Goal: Information Seeking & Learning: Learn about a topic

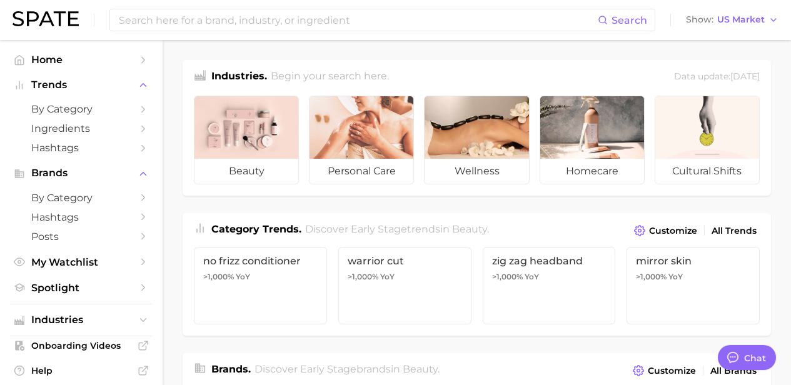
type textarea "x"
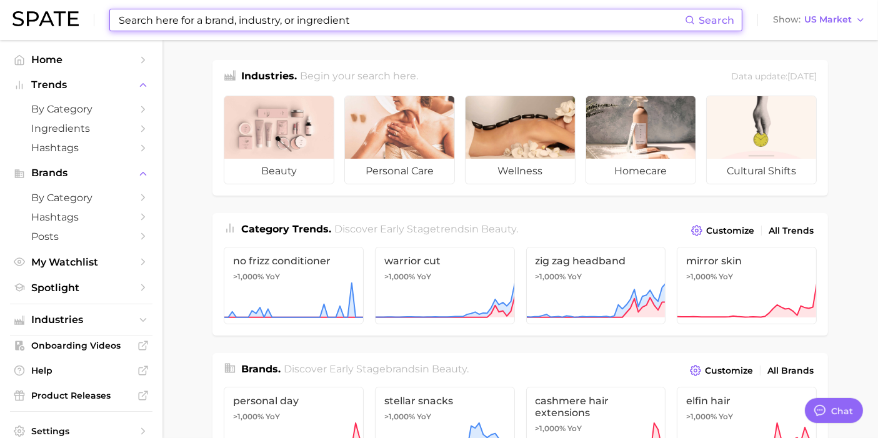
click at [405, 24] on input at bounding box center [402, 19] width 568 height 21
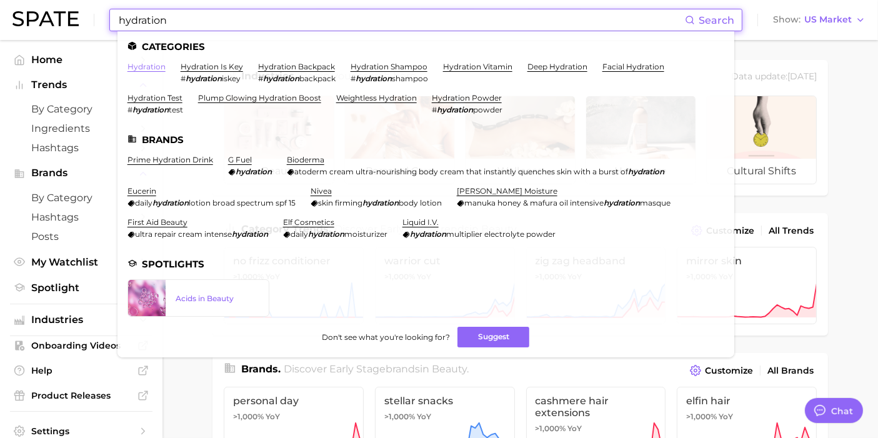
type input "hydration"
click at [157, 66] on link "hydration" at bounding box center [147, 66] width 38 height 9
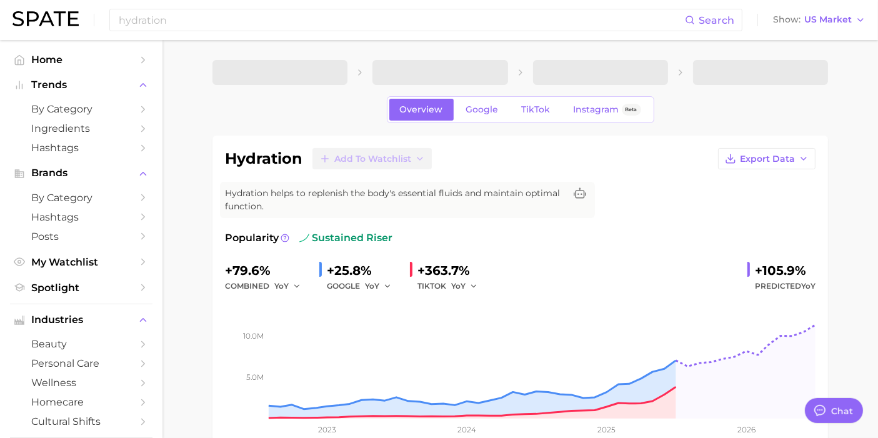
type textarea "x"
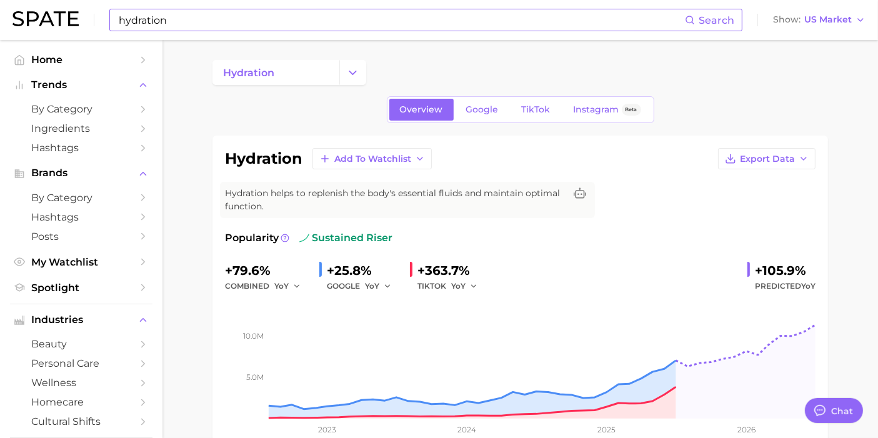
click at [319, 15] on input "hydration" at bounding box center [402, 19] width 568 height 21
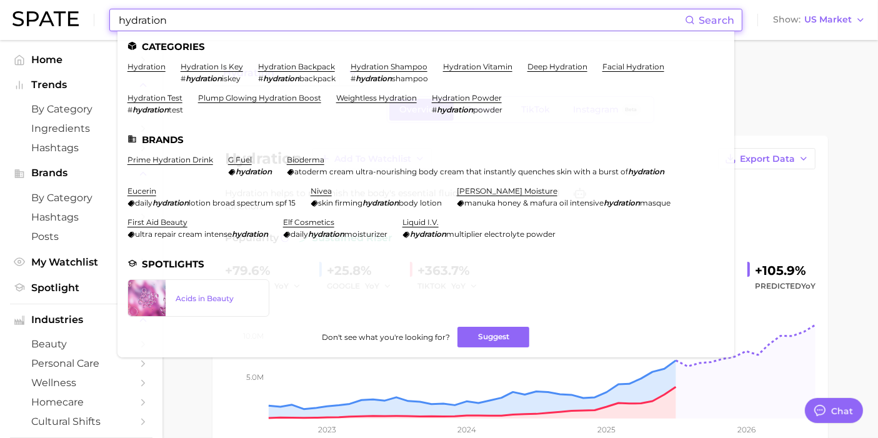
click at [319, 15] on input "hydration" at bounding box center [402, 19] width 568 height 21
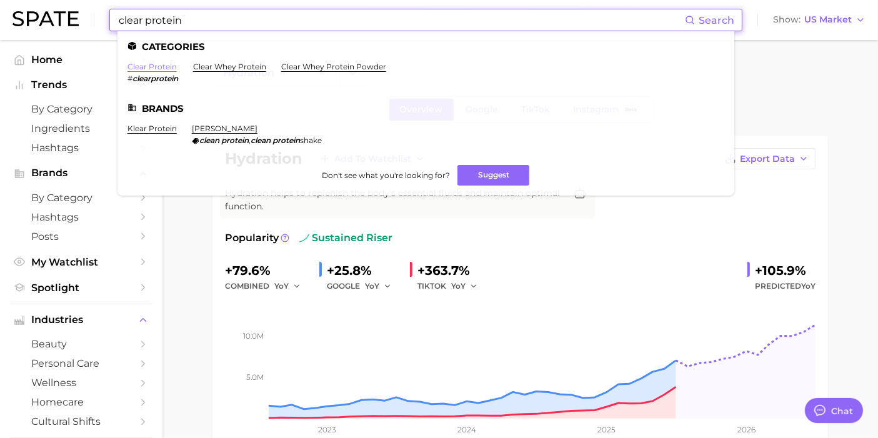
type input "clear protein"
click at [168, 67] on link "clear protein" at bounding box center [152, 66] width 49 height 9
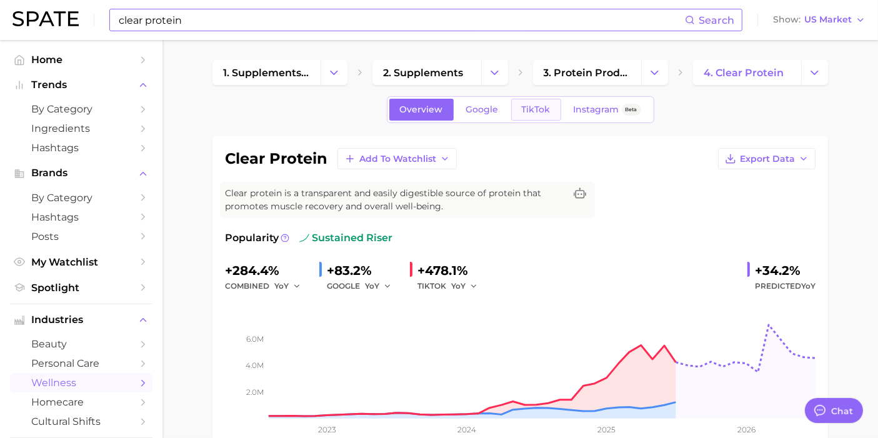
click at [535, 112] on span "TikTok" at bounding box center [536, 109] width 29 height 11
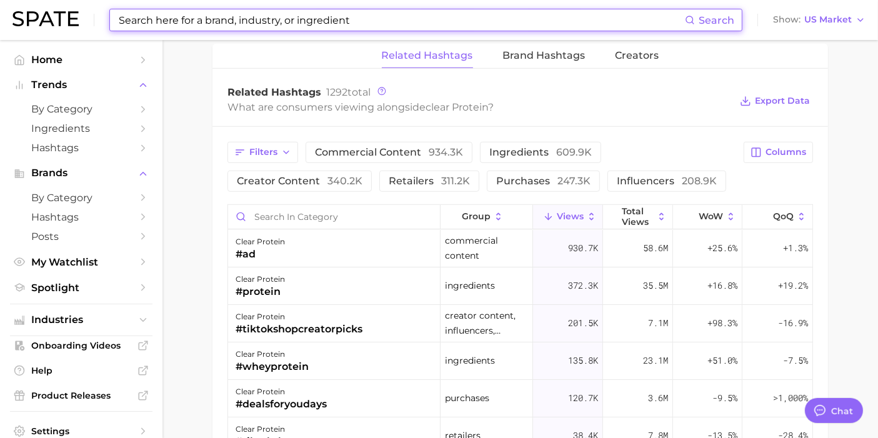
scroll to position [952, 0]
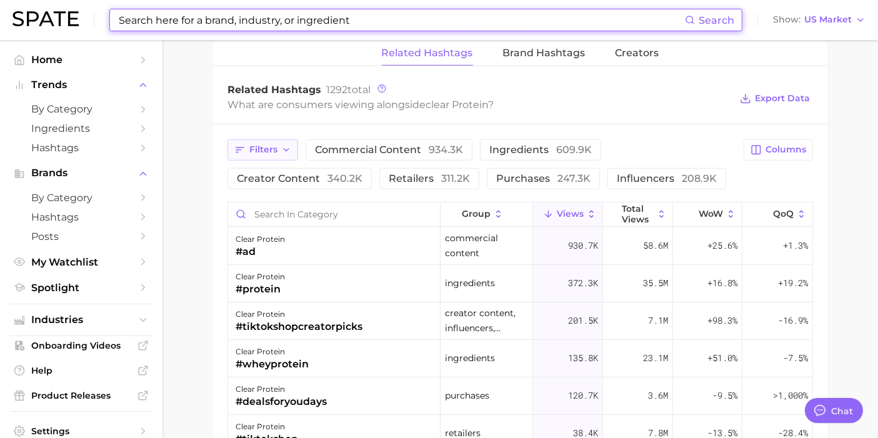
click at [290, 145] on icon "button" at bounding box center [286, 150] width 10 height 10
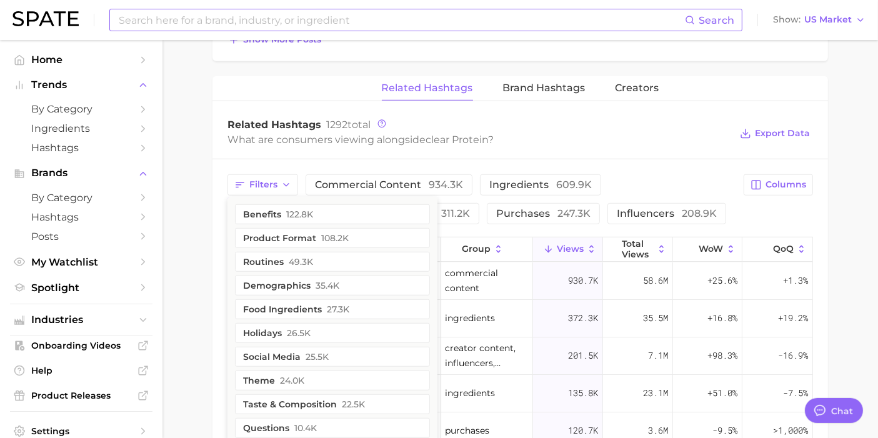
scroll to position [916, 0]
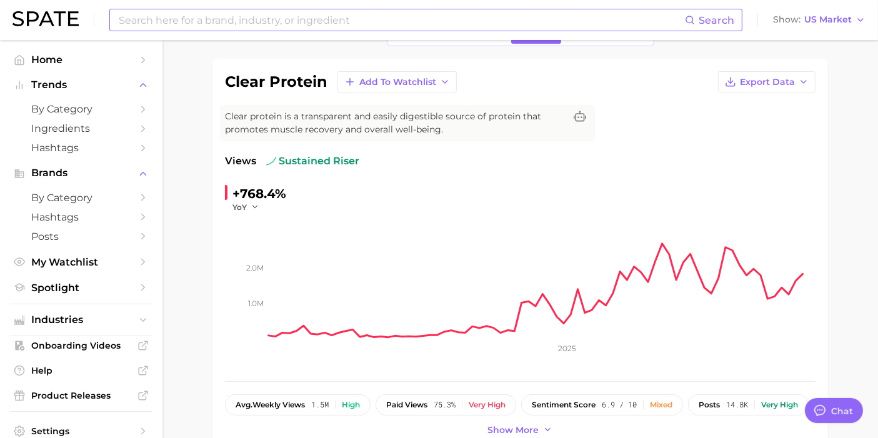
scroll to position [0, 0]
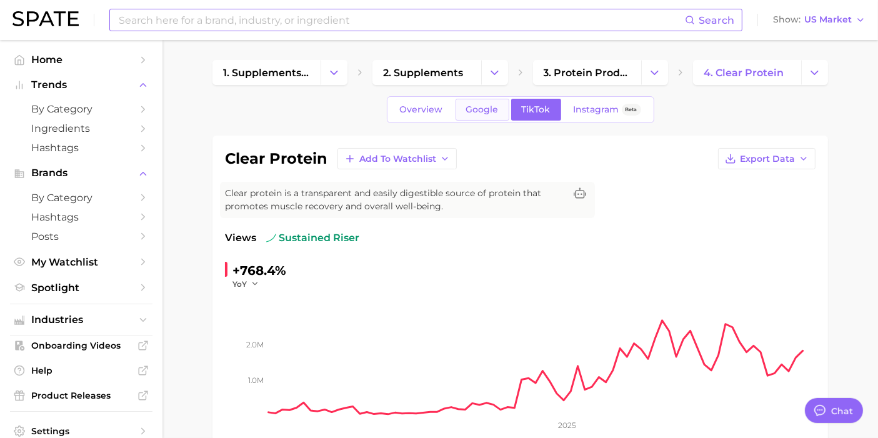
click at [496, 104] on span "Google" at bounding box center [482, 109] width 33 height 11
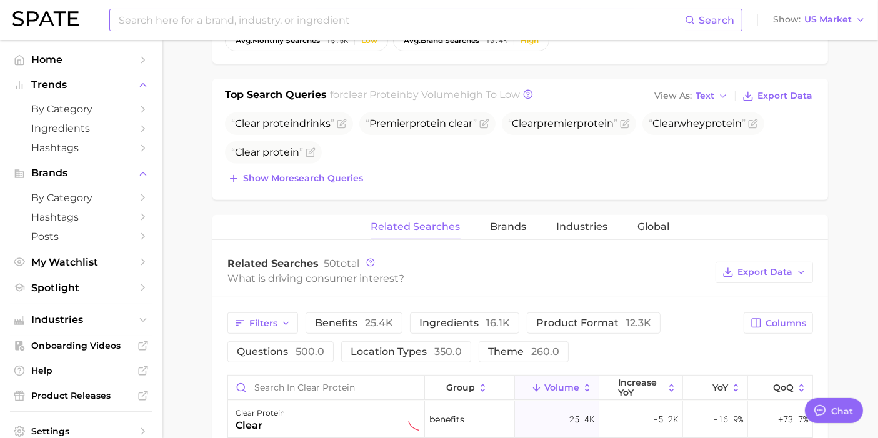
scroll to position [479, 0]
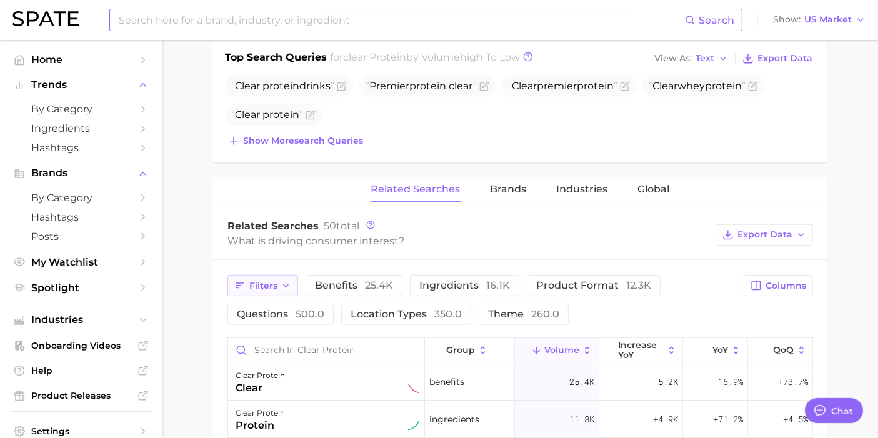
click at [276, 281] on span "Filters" at bounding box center [263, 286] width 28 height 11
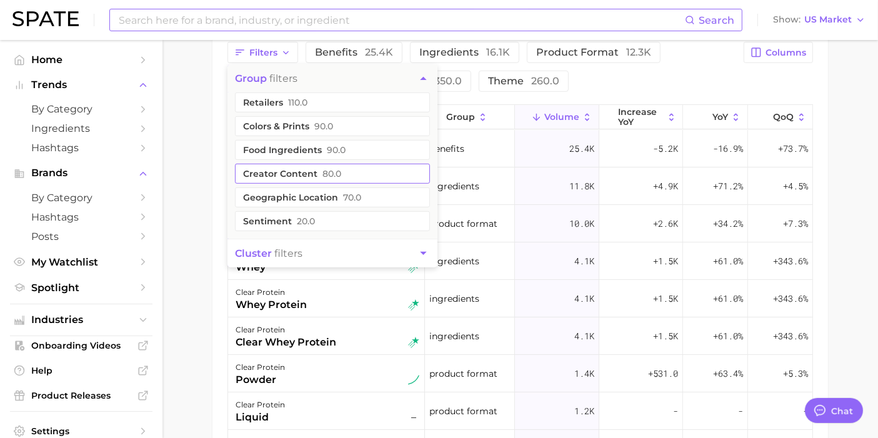
scroll to position [713, 0]
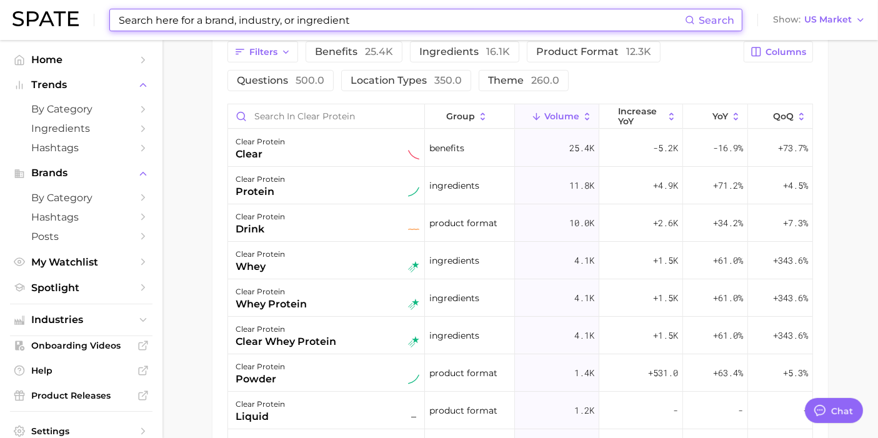
click at [245, 13] on input at bounding box center [402, 19] width 568 height 21
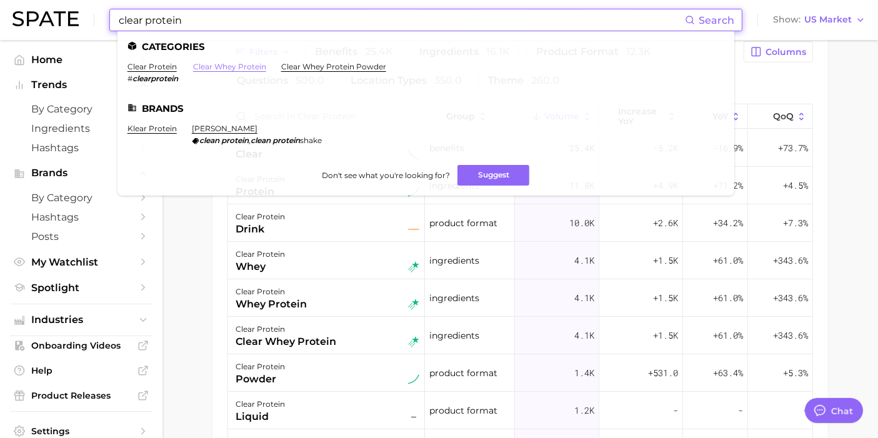
type input "clear protein"
click at [236, 65] on link "clear whey protein" at bounding box center [229, 66] width 73 height 9
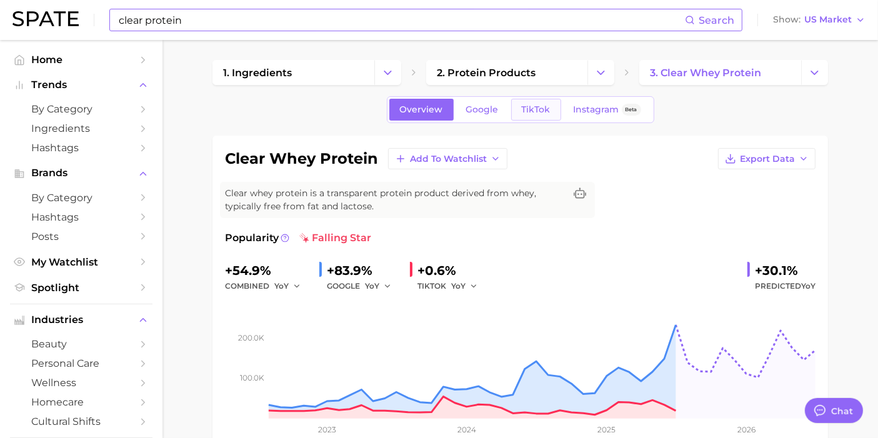
click at [526, 101] on link "TikTok" at bounding box center [536, 110] width 50 height 22
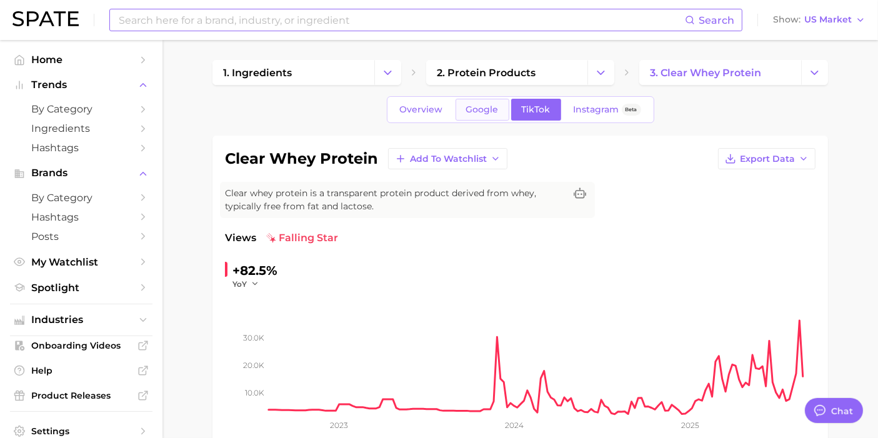
click at [495, 119] on link "Google" at bounding box center [483, 110] width 54 height 22
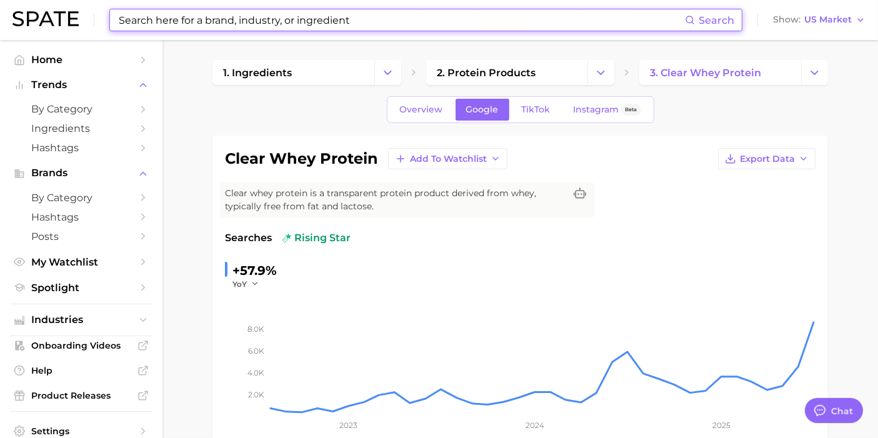
click at [351, 23] on input at bounding box center [402, 19] width 568 height 21
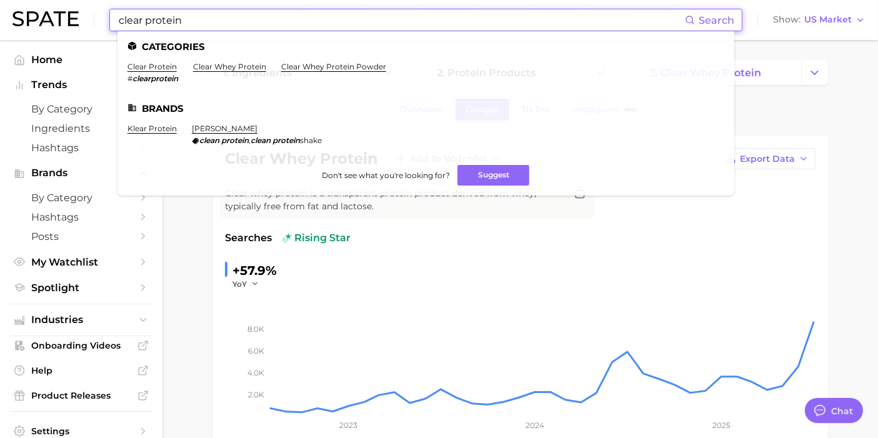
type input "clear protein"
click at [331, 59] on ul "Categories clear protein # clearprotein clear whey protein clear whey protein p…" at bounding box center [426, 113] width 617 height 164
click at [314, 67] on link "clear whey protein powder" at bounding box center [333, 66] width 105 height 9
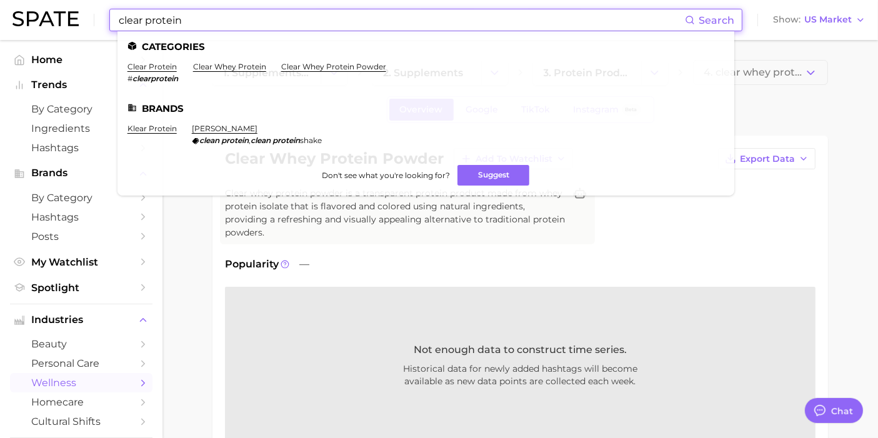
click at [343, 17] on input "clear protein" at bounding box center [402, 19] width 568 height 21
click at [168, 66] on link "clear protein" at bounding box center [152, 66] width 49 height 9
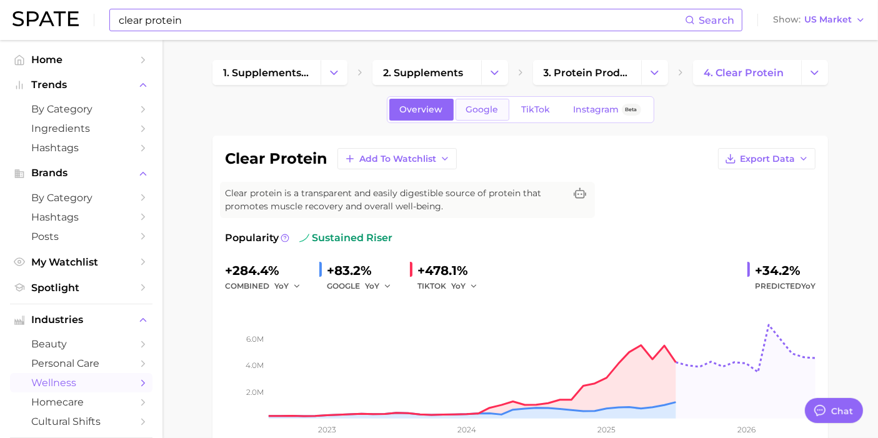
click at [482, 108] on span "Google" at bounding box center [482, 109] width 33 height 11
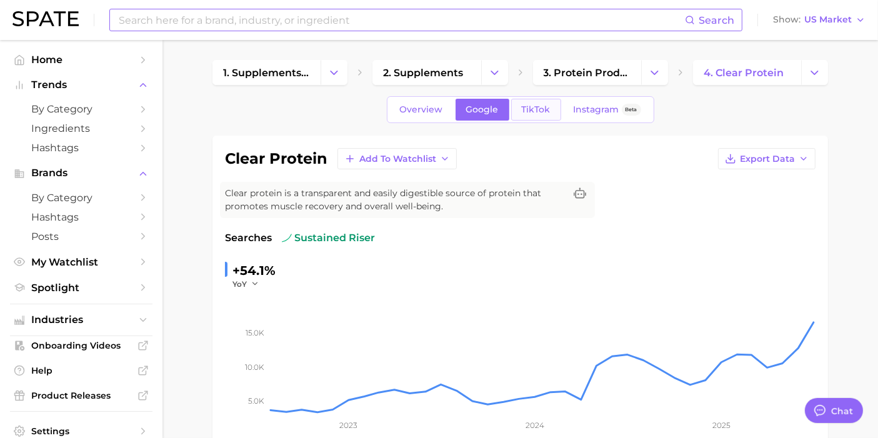
click at [532, 106] on span "TikTok" at bounding box center [536, 109] width 29 height 11
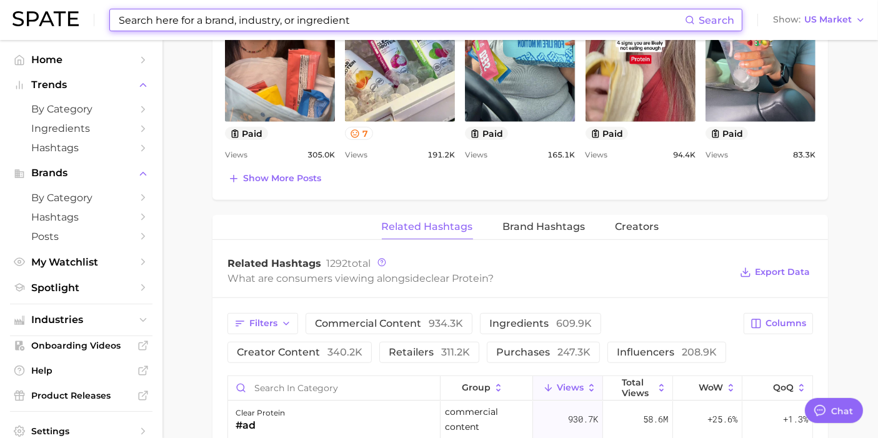
scroll to position [936, 0]
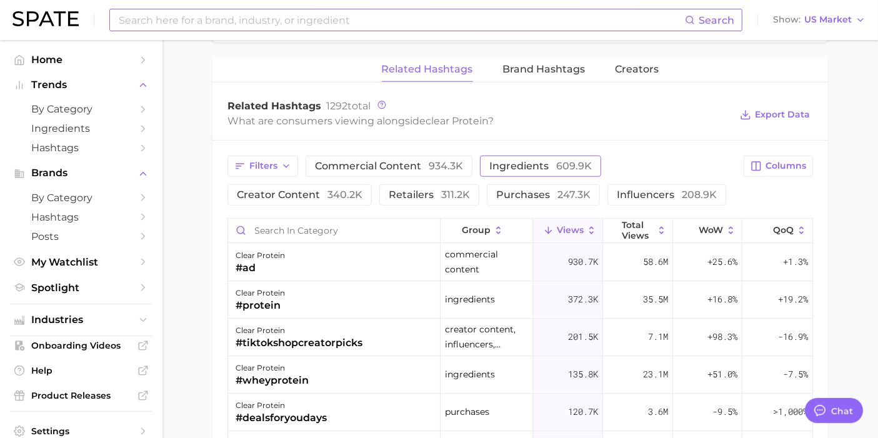
click at [513, 167] on span "ingredients 609.9k" at bounding box center [540, 166] width 103 height 10
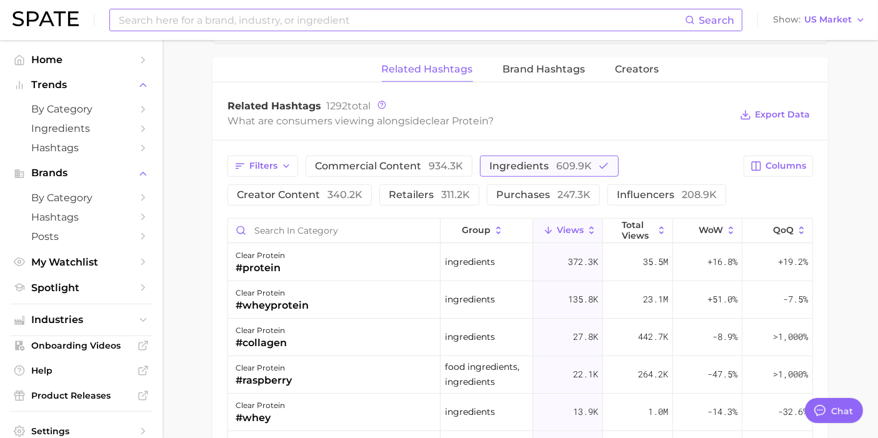
click at [513, 167] on span "ingredients 609.9k" at bounding box center [540, 166] width 103 height 10
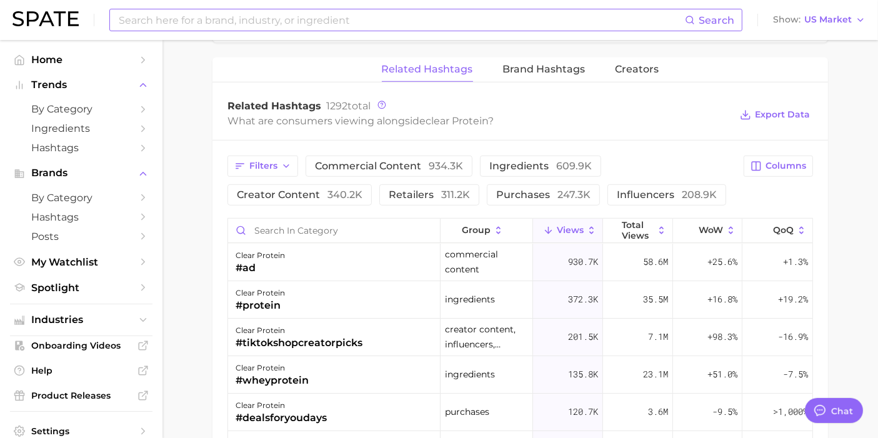
click at [274, 150] on div "Filters commercial content 934.3k ingredients 609.9k creator content 340.2k ret…" at bounding box center [521, 406] width 616 height 531
click at [264, 161] on span "Filters" at bounding box center [263, 166] width 28 height 11
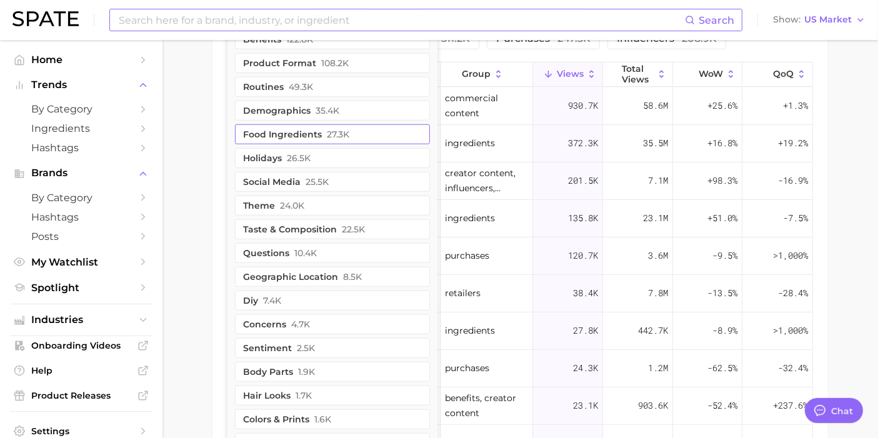
scroll to position [1091, 0]
click at [319, 227] on button "taste & composition 22.5k" at bounding box center [332, 231] width 195 height 20
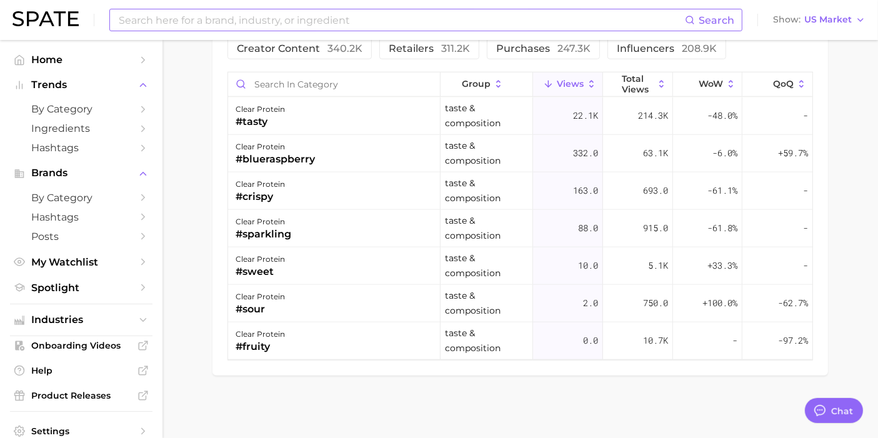
scroll to position [1078, 0]
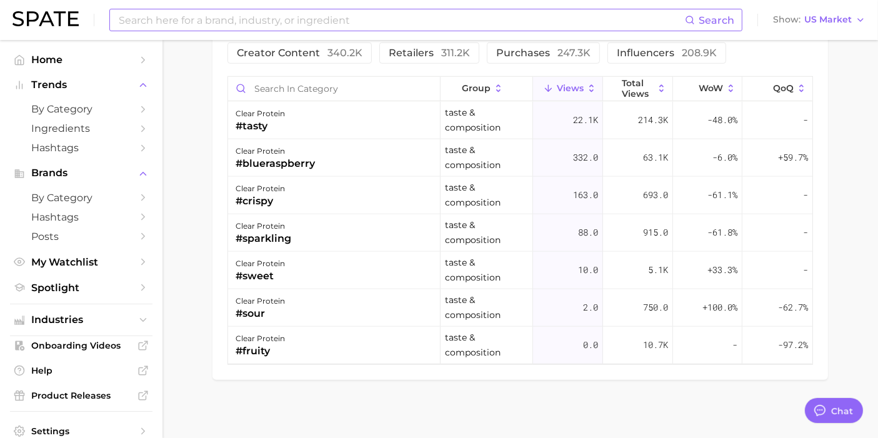
click at [213, 209] on div "Filters 1 commercial content 934.3k ingredients 609.9k creator content 340.2k r…" at bounding box center [521, 189] width 616 height 381
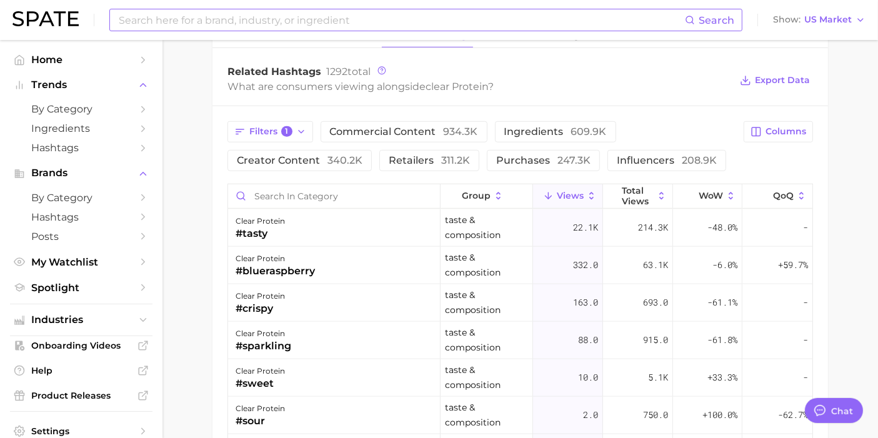
scroll to position [971, 0]
click at [275, 131] on span "Filters 1" at bounding box center [270, 131] width 43 height 11
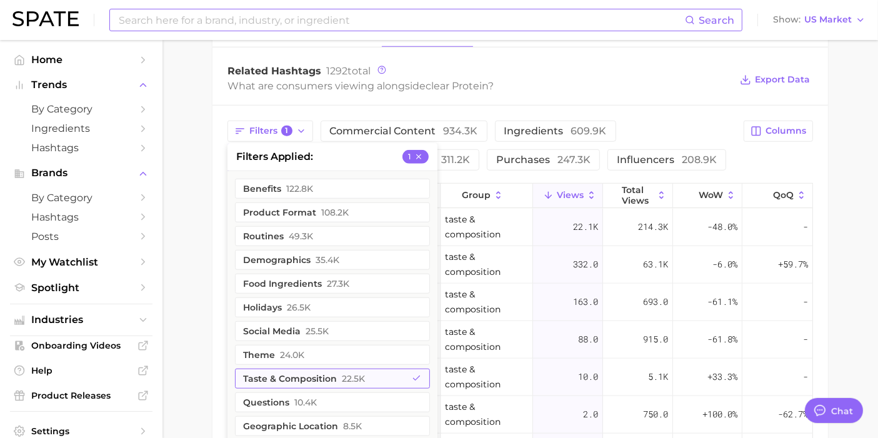
click at [261, 378] on button "taste & composition 22.5k" at bounding box center [332, 379] width 195 height 20
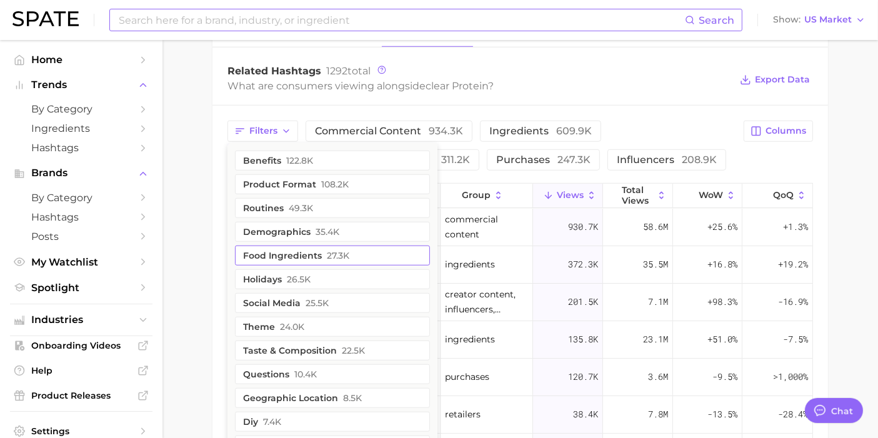
click at [279, 258] on button "food ingredients 27.3k" at bounding box center [332, 256] width 195 height 20
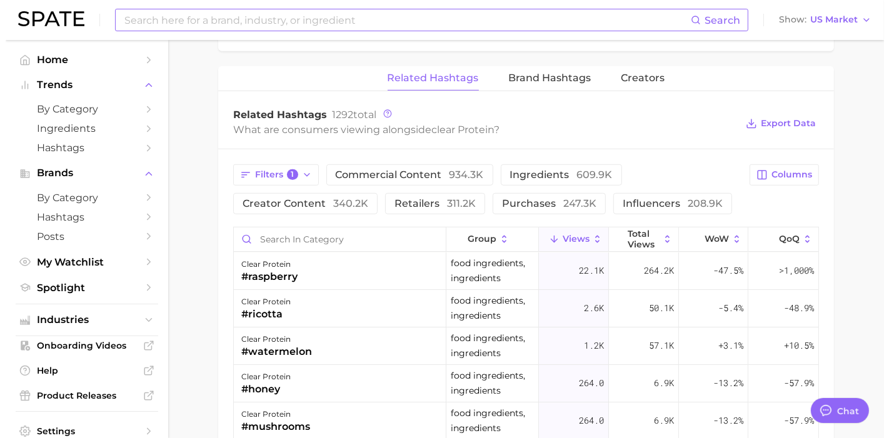
scroll to position [926, 0]
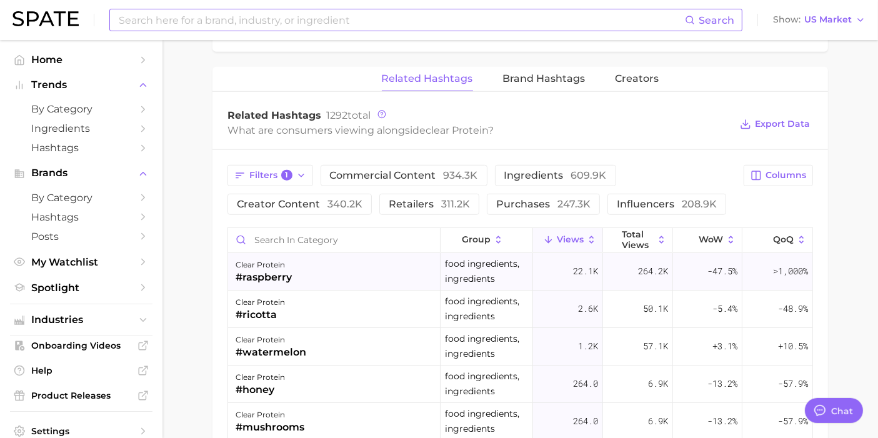
click at [282, 261] on div "clear protein" at bounding box center [264, 265] width 56 height 15
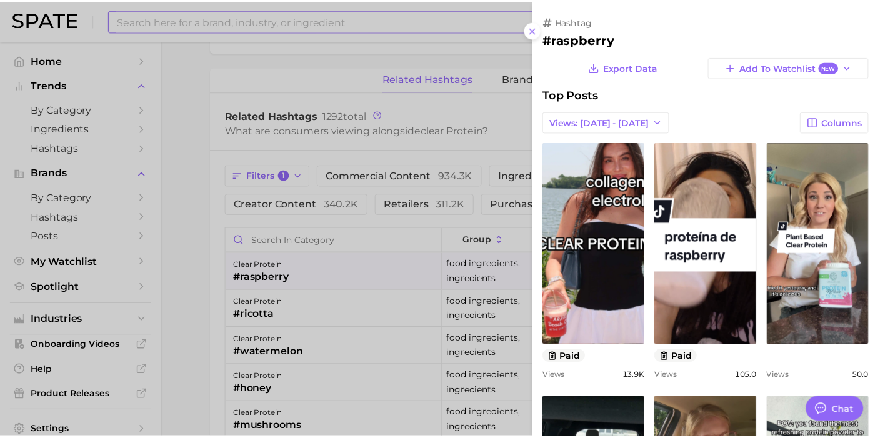
scroll to position [0, 0]
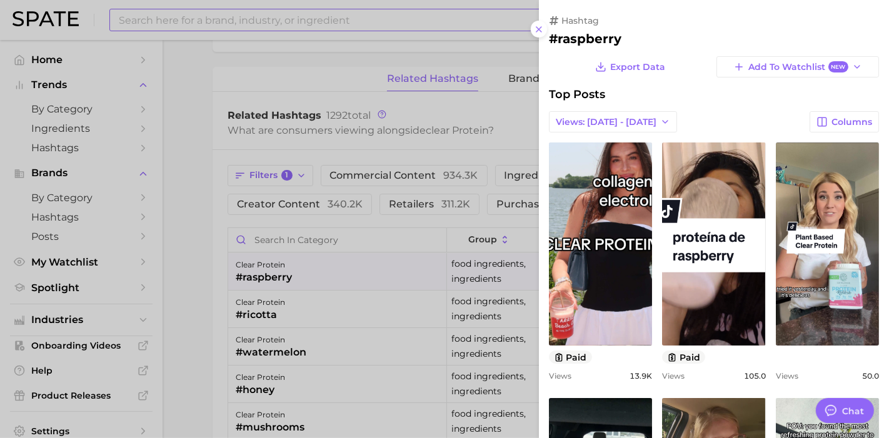
click at [198, 278] on div at bounding box center [444, 219] width 889 height 438
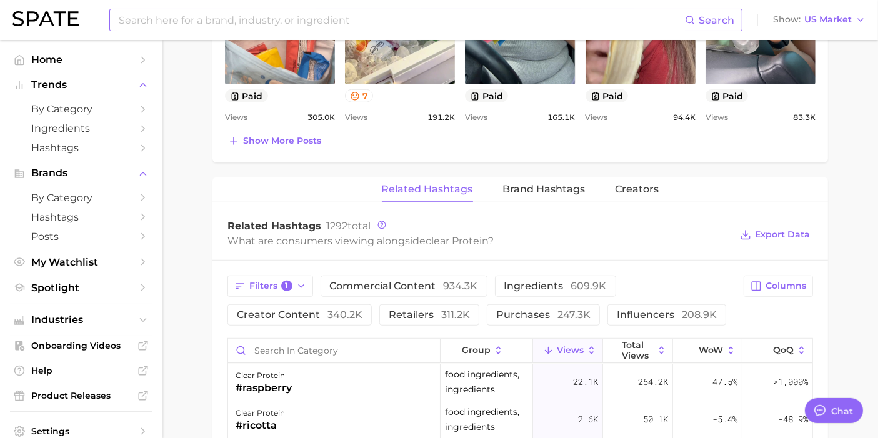
scroll to position [813, 0]
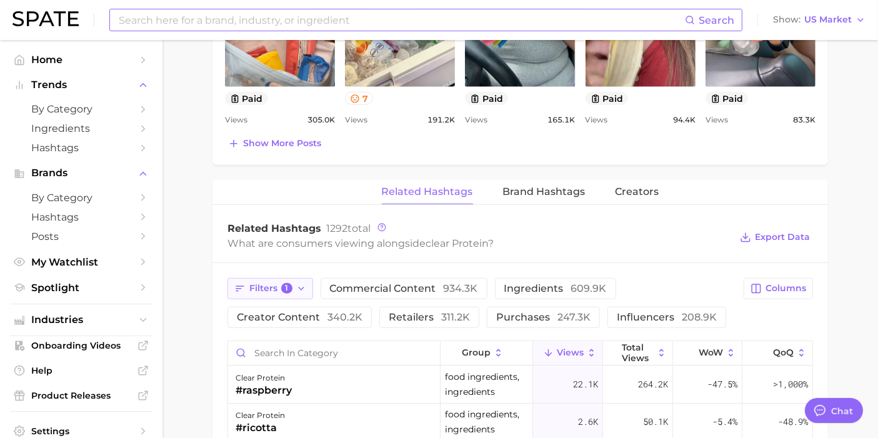
click at [289, 288] on span "1" at bounding box center [286, 288] width 11 height 11
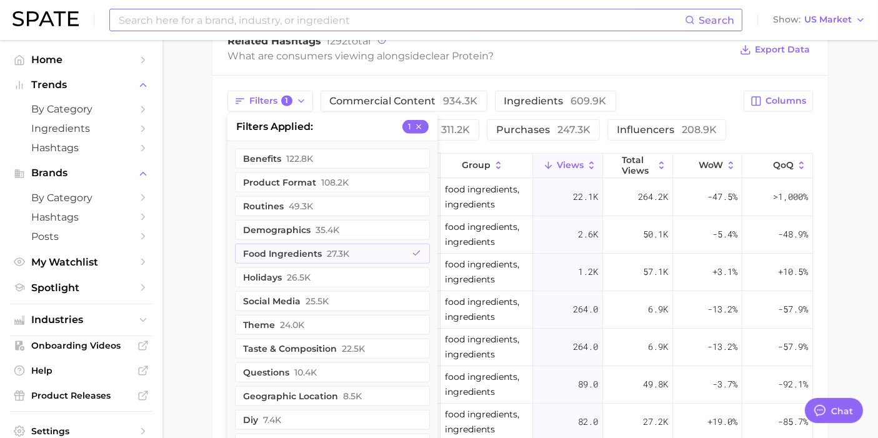
scroll to position [1001, 0]
click at [284, 243] on button "food ingredients 27.3k" at bounding box center [332, 253] width 195 height 20
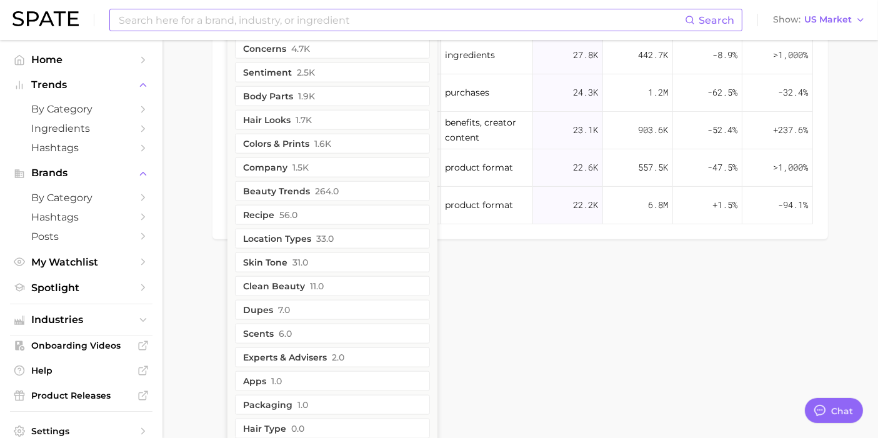
scroll to position [1371, 0]
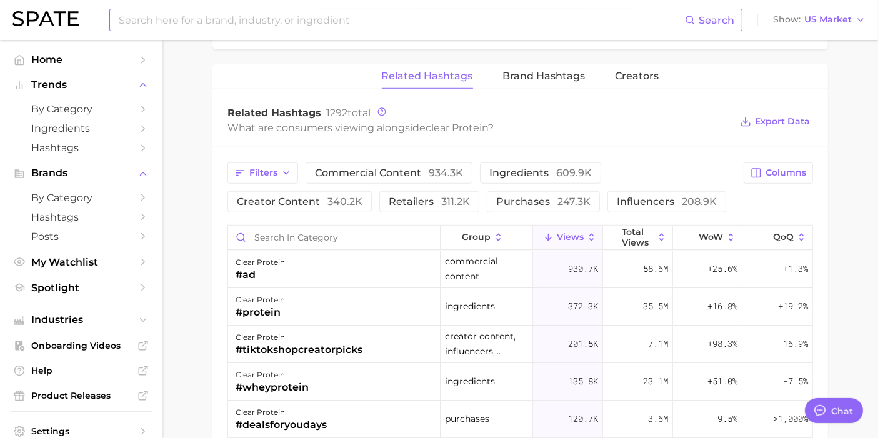
scroll to position [930, 0]
click at [556, 171] on span "609.9k" at bounding box center [574, 172] width 36 height 12
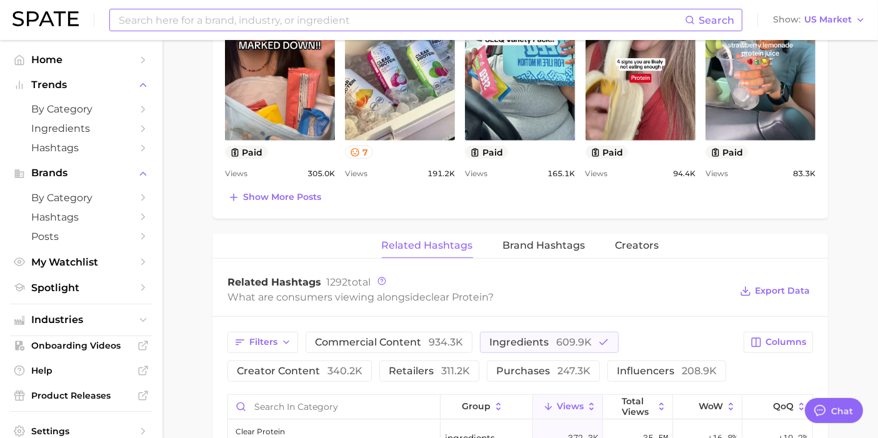
scroll to position [761, 0]
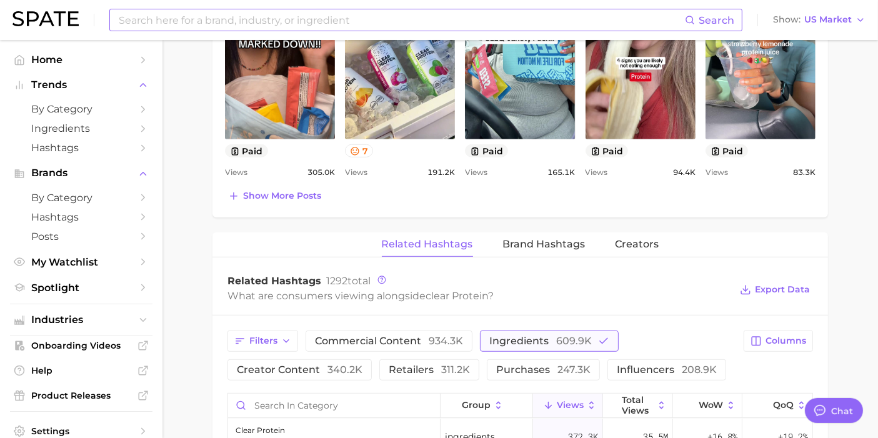
click at [524, 331] on button "ingredients 609.9k" at bounding box center [549, 341] width 139 height 21
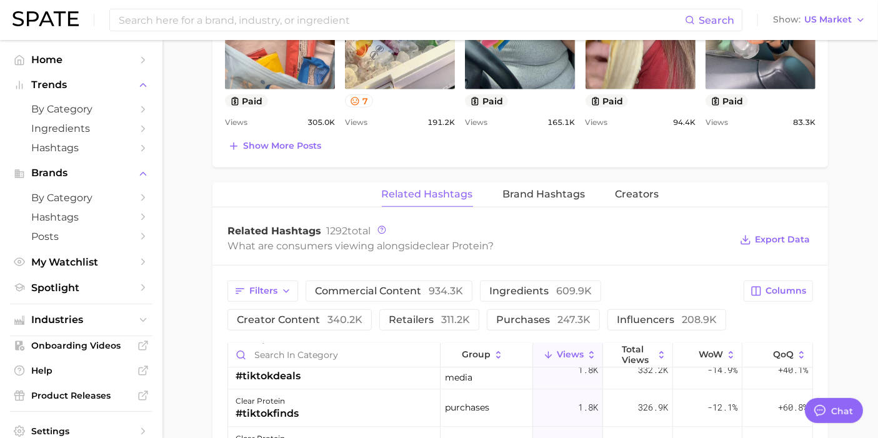
scroll to position [989, 0]
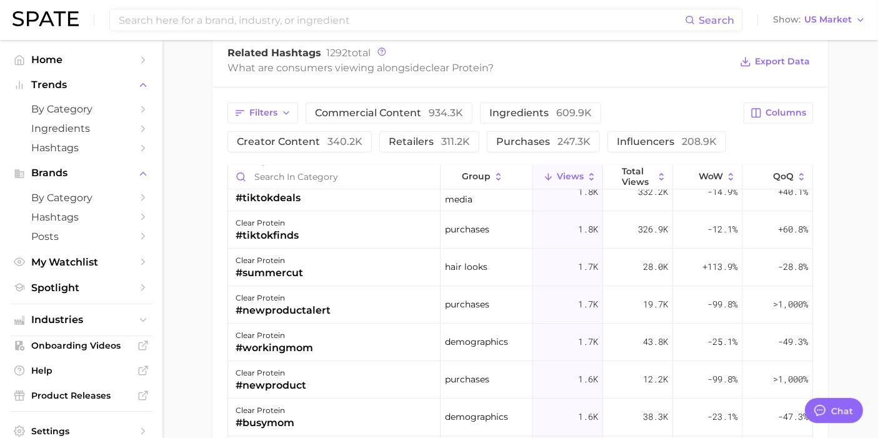
click at [501, 97] on div "Filters commercial content 934.3k ingredients 609.9k creator content 340.2k ret…" at bounding box center [521, 353] width 616 height 531
click at [493, 108] on span "ingredients 609.9k" at bounding box center [540, 113] width 103 height 10
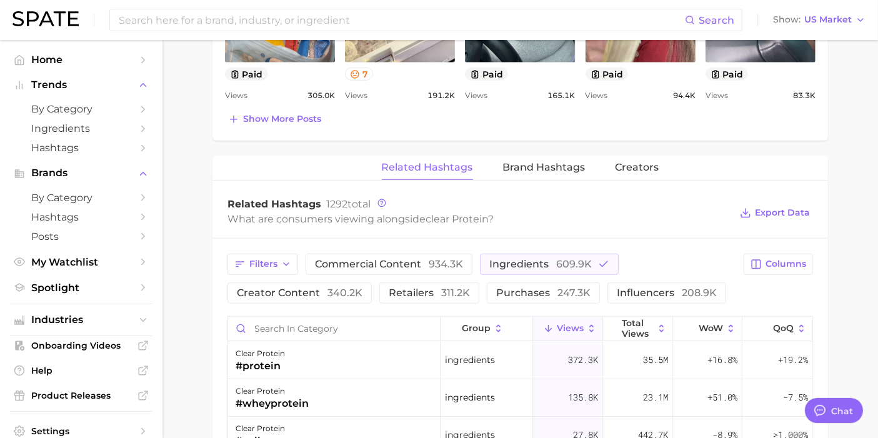
scroll to position [816, 0]
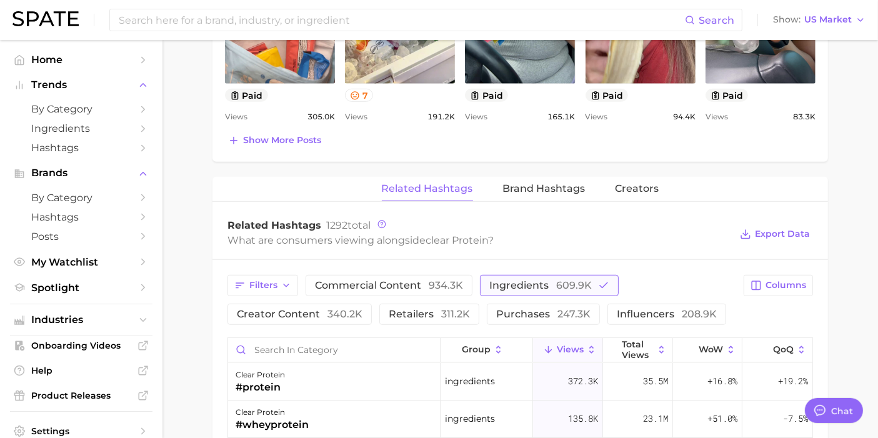
click at [537, 281] on span "ingredients 609.9k" at bounding box center [540, 286] width 103 height 10
click at [286, 284] on icon "button" at bounding box center [286, 286] width 10 height 10
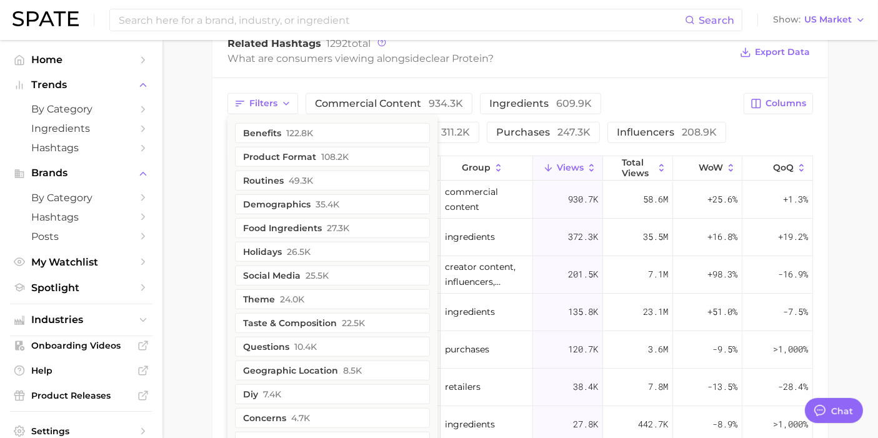
scroll to position [1000, 0]
click at [271, 320] on button "taste & composition 22.5k" at bounding box center [332, 321] width 195 height 20
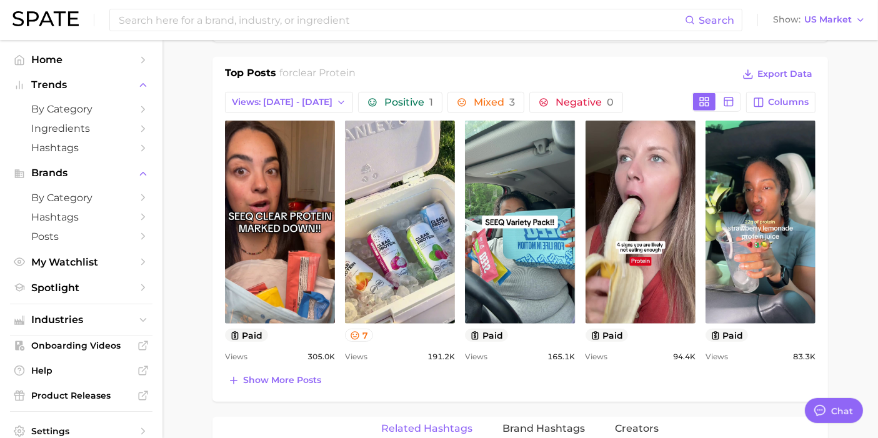
scroll to position [384, 0]
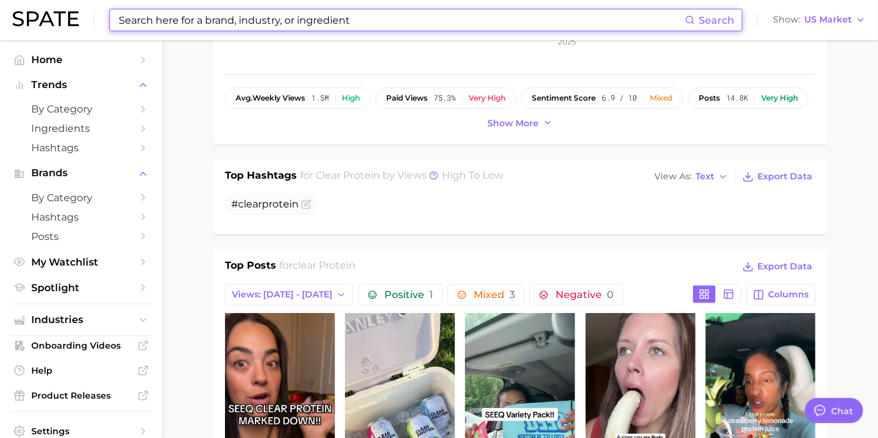
click at [295, 26] on input at bounding box center [402, 19] width 568 height 21
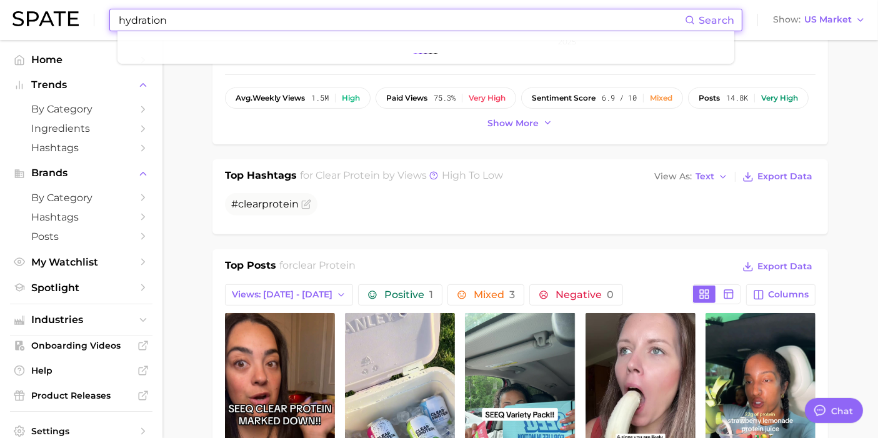
type input "hydration"
click at [373, 19] on input "hydration" at bounding box center [402, 19] width 568 height 21
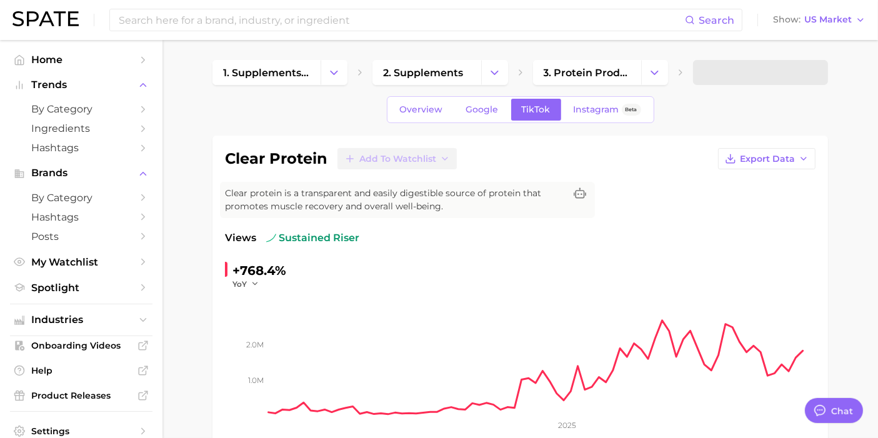
type textarea "x"
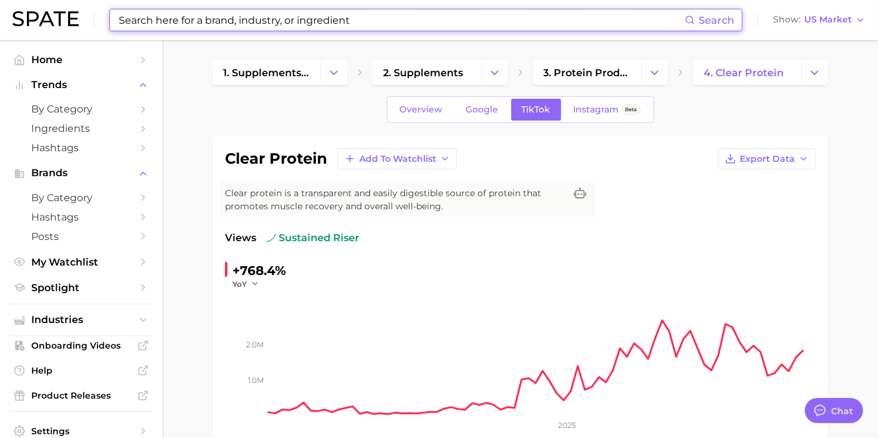
click at [304, 29] on input at bounding box center [402, 19] width 568 height 21
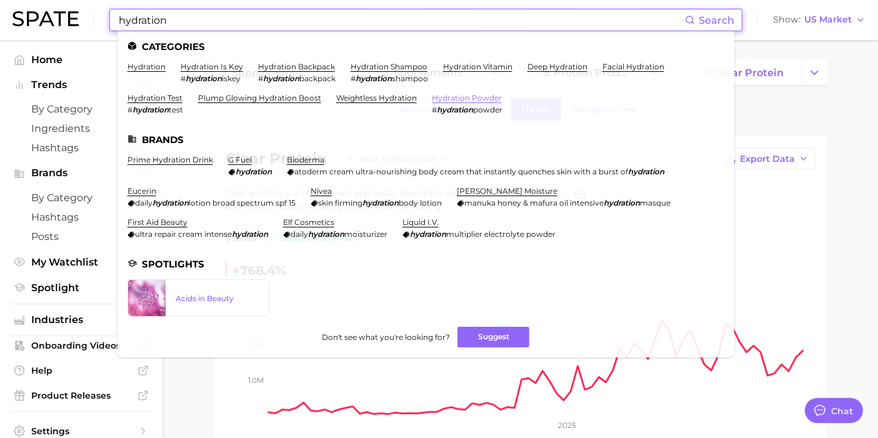
type input "hydration"
click at [453, 95] on link "hydration powder" at bounding box center [467, 97] width 70 height 9
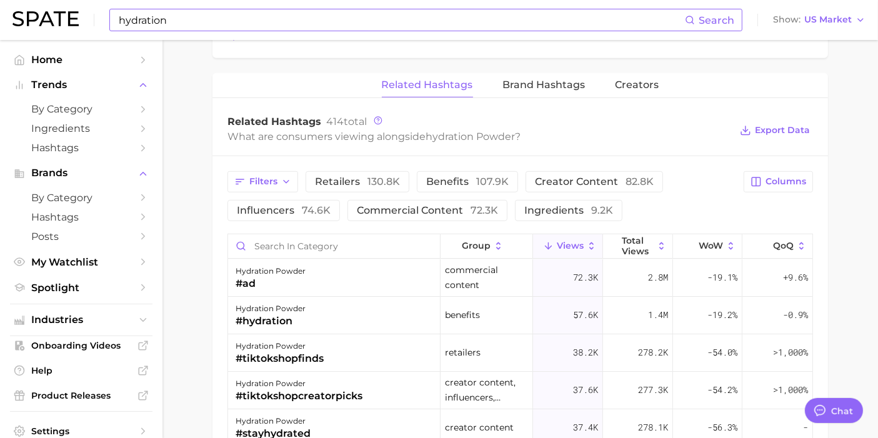
scroll to position [934, 0]
click at [278, 176] on button "Filters" at bounding box center [263, 181] width 71 height 21
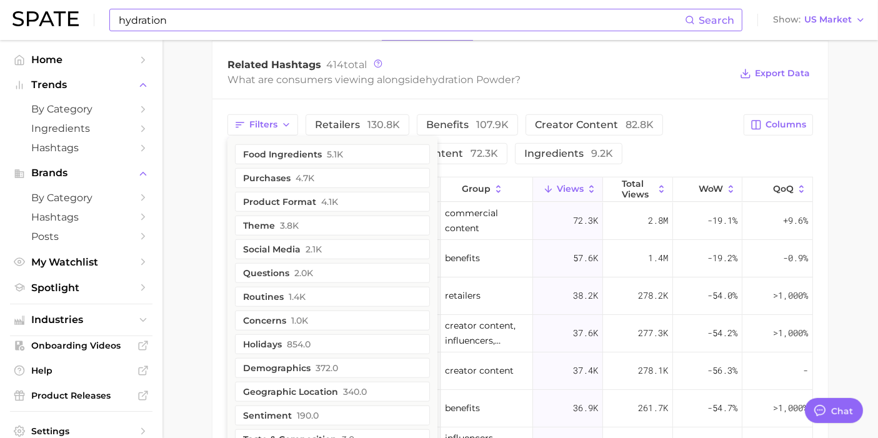
scroll to position [960, 0]
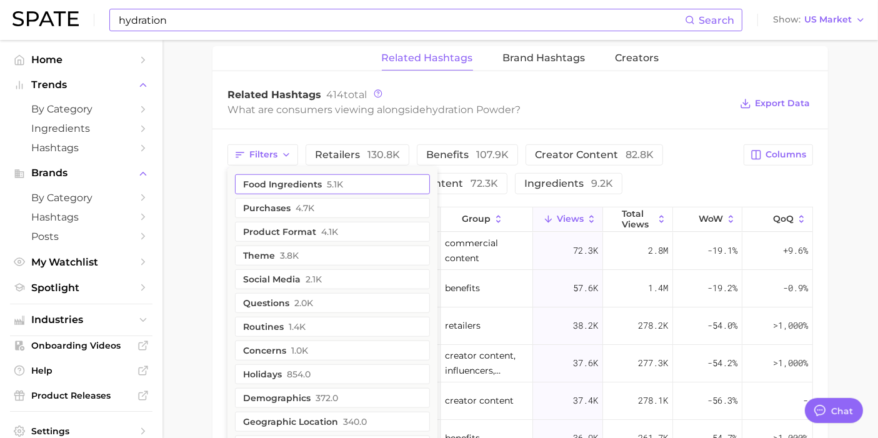
click at [288, 183] on button "food ingredients 5.1k" at bounding box center [332, 184] width 195 height 20
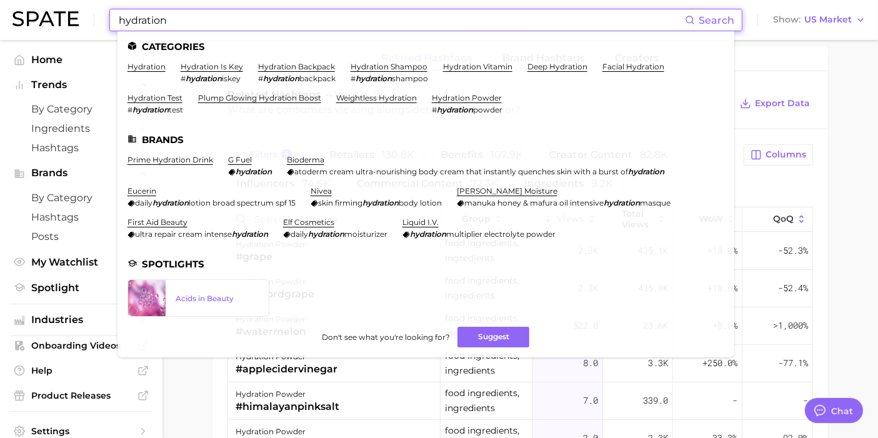
click at [235, 21] on input "hydration" at bounding box center [402, 19] width 568 height 21
click at [144, 66] on link "hydration" at bounding box center [147, 66] width 38 height 9
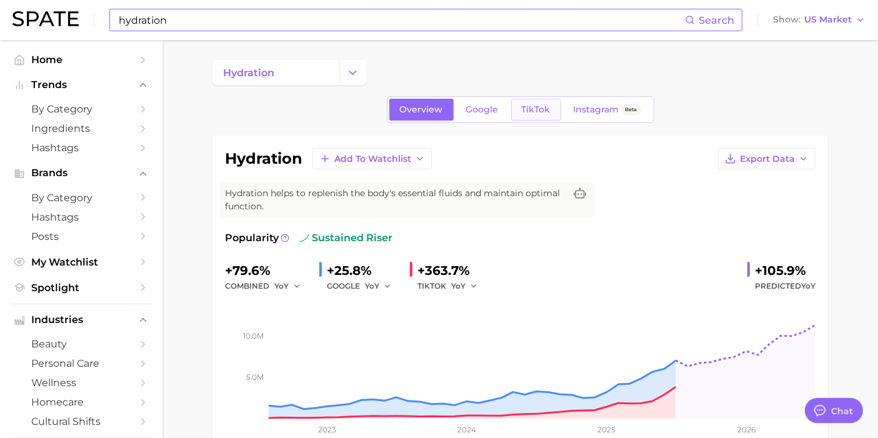
click at [526, 111] on span "TikTok" at bounding box center [536, 109] width 29 height 11
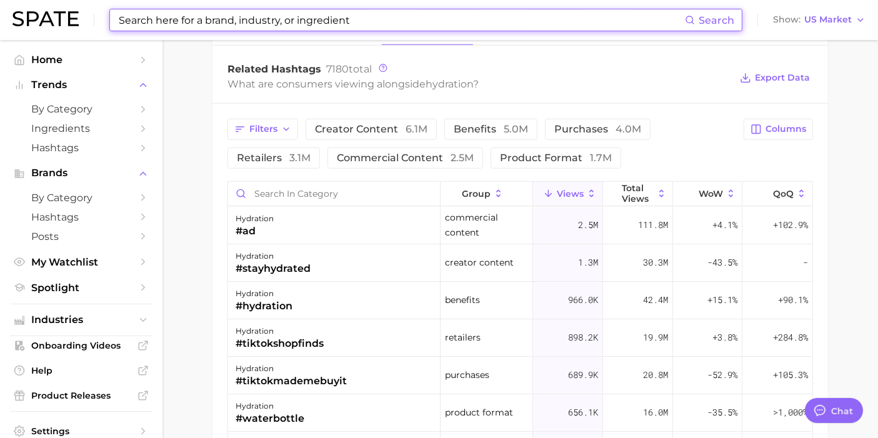
scroll to position [993, 0]
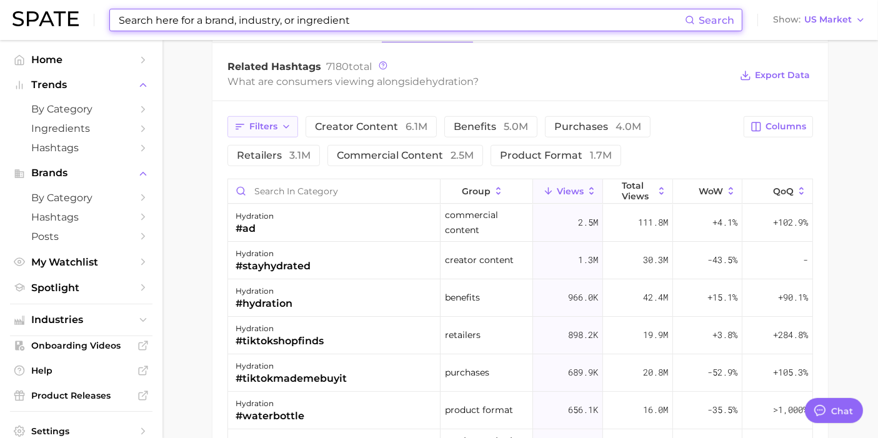
click at [284, 122] on icon "button" at bounding box center [286, 127] width 10 height 10
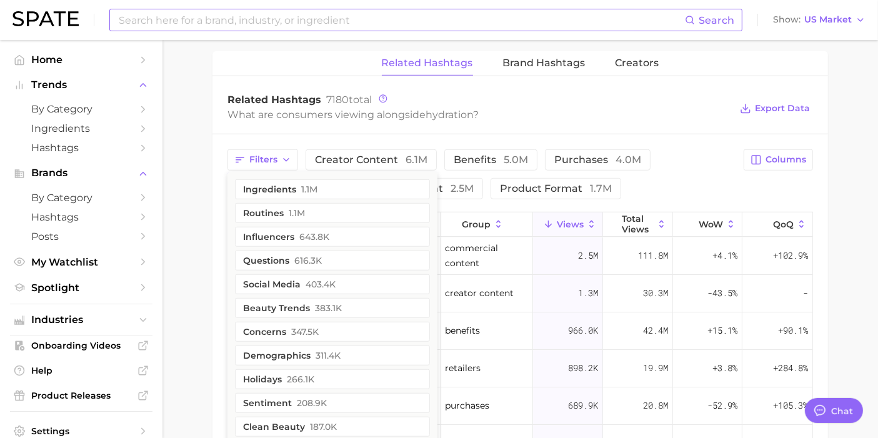
scroll to position [961, 0]
click at [276, 178] on button "ingredients 1.1m" at bounding box center [332, 188] width 195 height 20
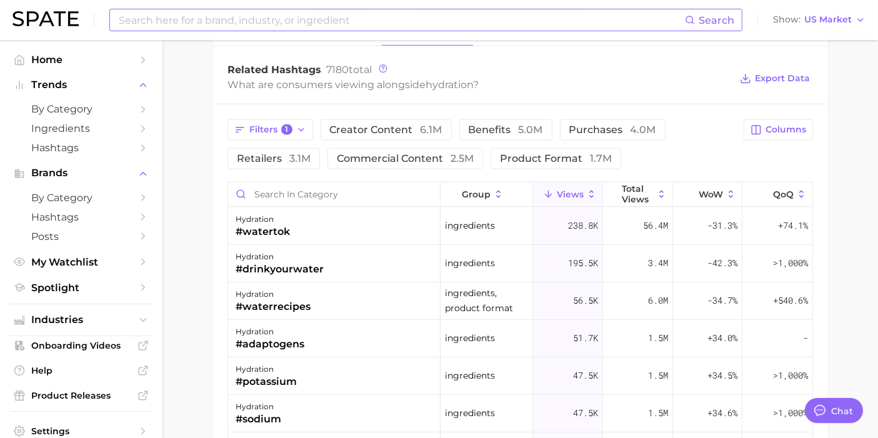
scroll to position [988, 0]
click at [256, 126] on span "Filters 1" at bounding box center [270, 131] width 43 height 11
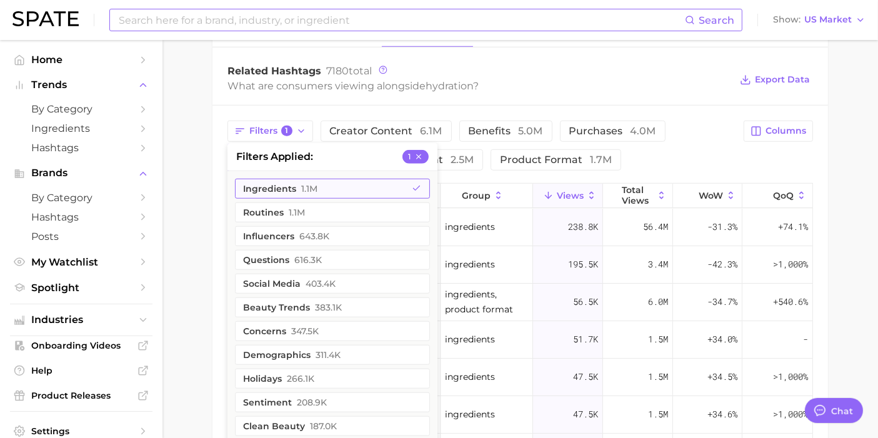
click at [257, 179] on button "ingredients 1.1m" at bounding box center [332, 189] width 195 height 20
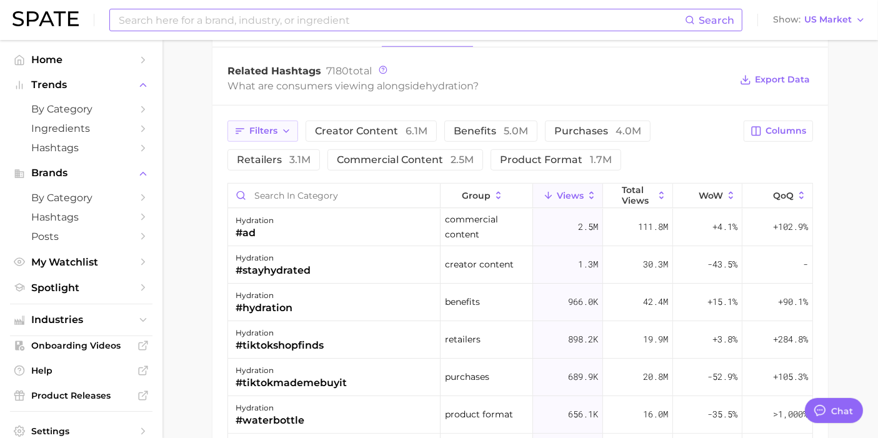
click at [286, 130] on polyline "button" at bounding box center [286, 131] width 5 height 3
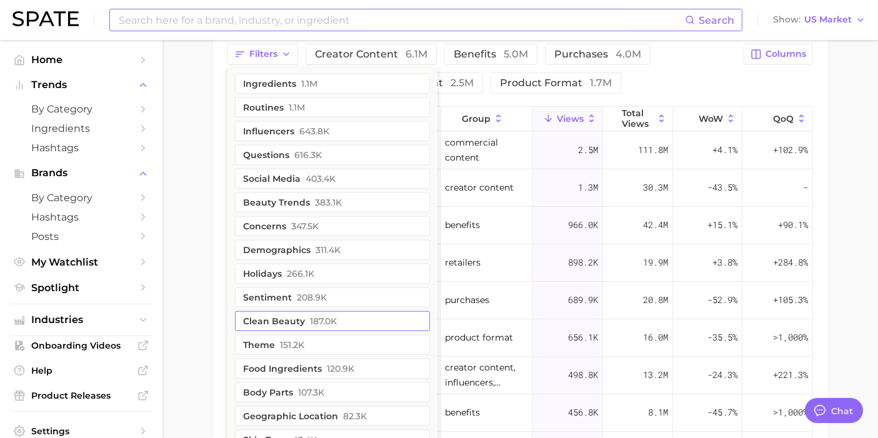
scroll to position [1094, 0]
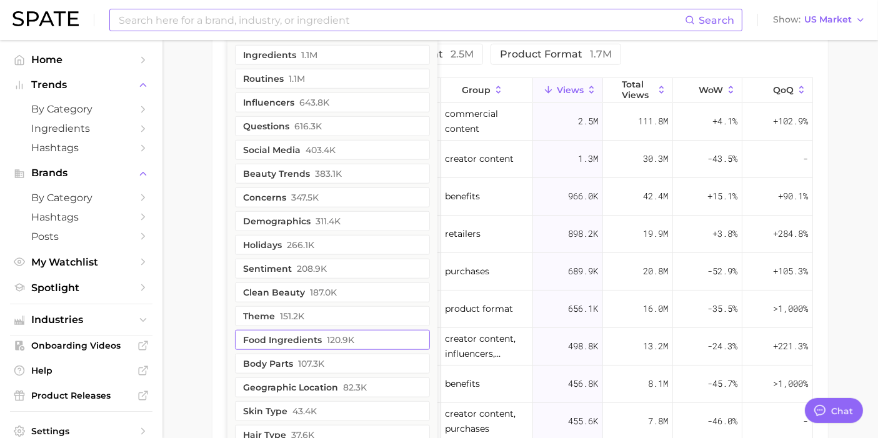
click at [276, 335] on button "food ingredients 120.9k" at bounding box center [332, 340] width 195 height 20
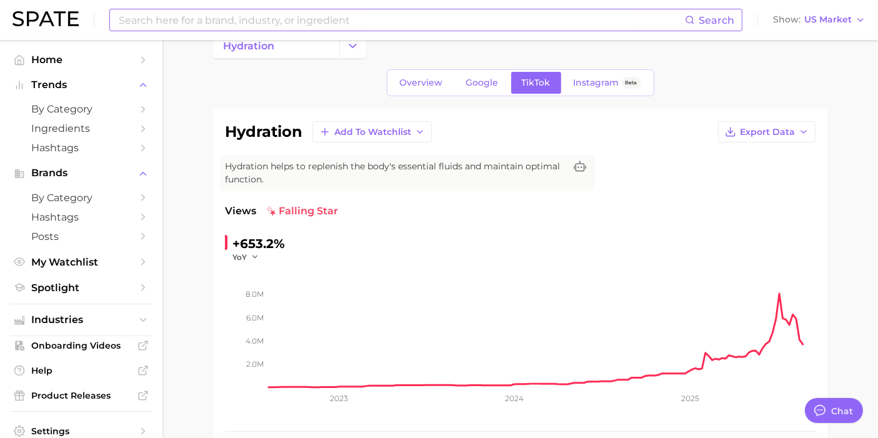
scroll to position [26, 0]
click at [488, 83] on span "Google" at bounding box center [482, 84] width 33 height 11
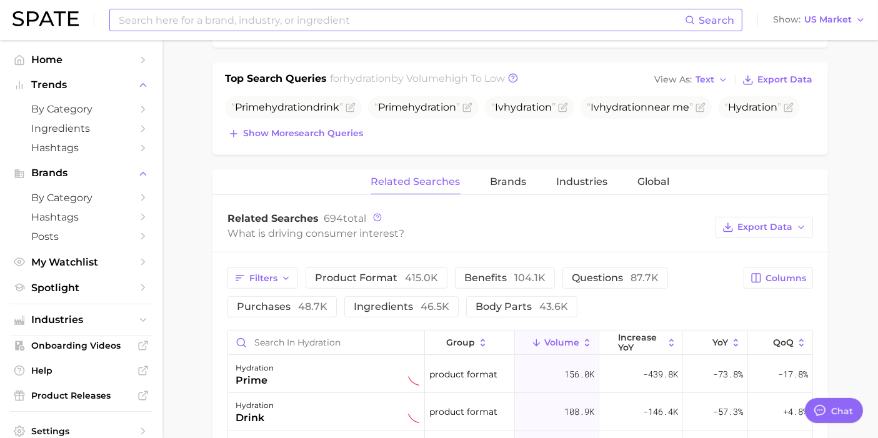
scroll to position [458, 0]
click at [259, 273] on span "Filters" at bounding box center [263, 278] width 28 height 11
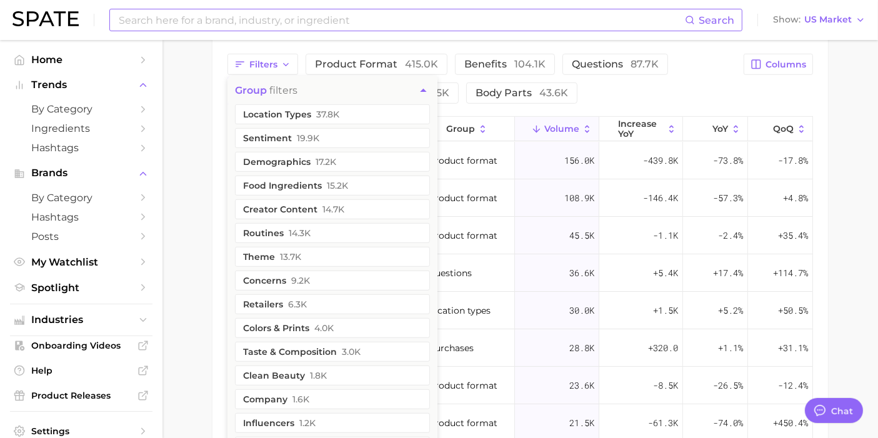
scroll to position [672, 0]
click at [242, 352] on button "taste & composition 3.0k" at bounding box center [332, 351] width 195 height 20
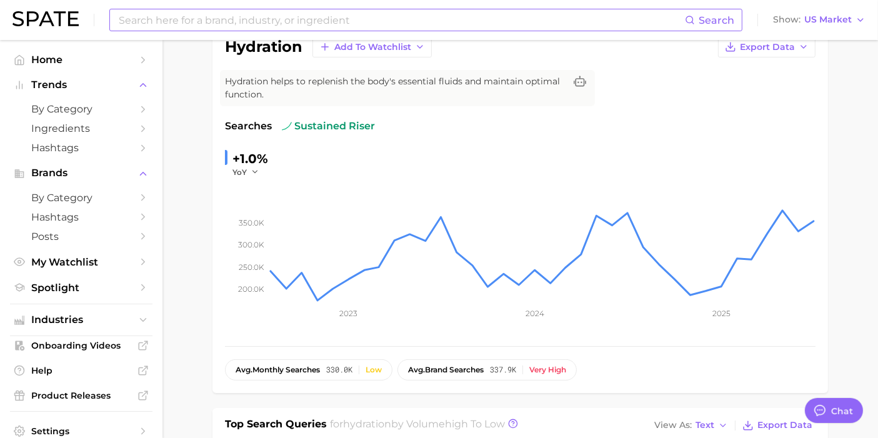
scroll to position [0, 0]
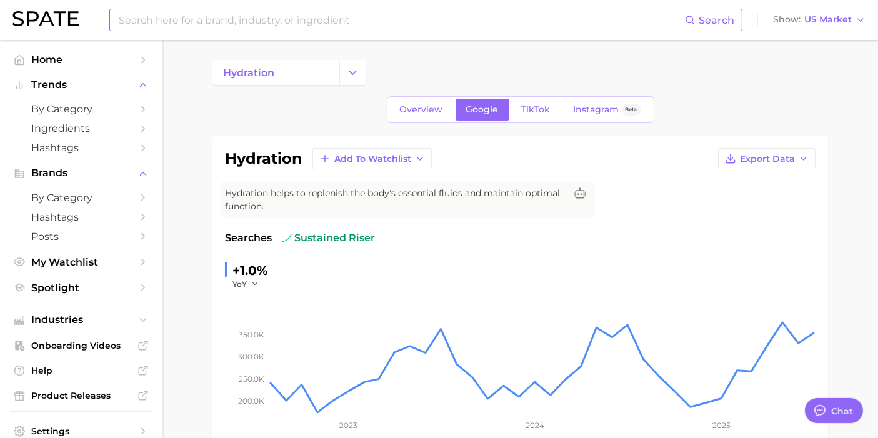
click at [233, 15] on input at bounding box center [402, 19] width 568 height 21
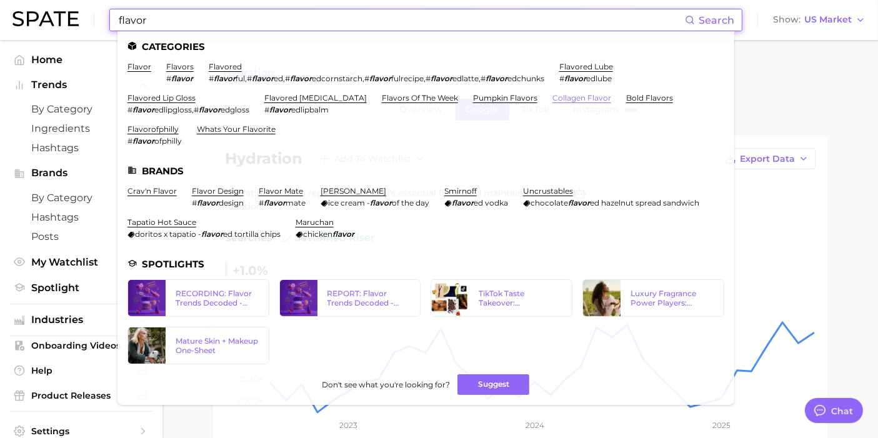
type input "flavor"
click at [553, 97] on link "collagen flavor" at bounding box center [582, 97] width 59 height 9
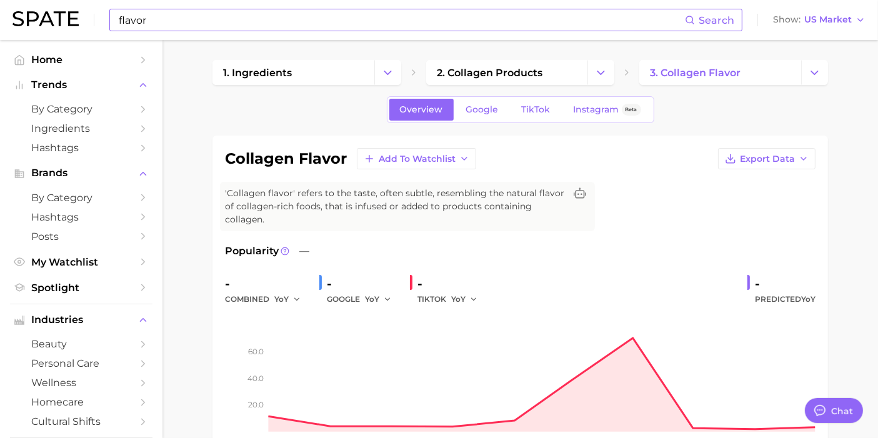
click at [355, 31] on div "flavor Search Show US Market" at bounding box center [439, 20] width 853 height 40
click at [344, 19] on input "flavor" at bounding box center [402, 19] width 568 height 21
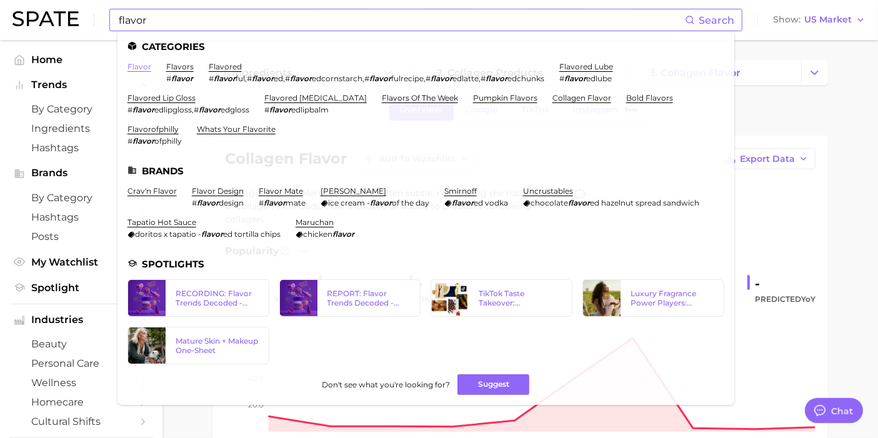
click at [139, 69] on link "flavor" at bounding box center [140, 66] width 24 height 9
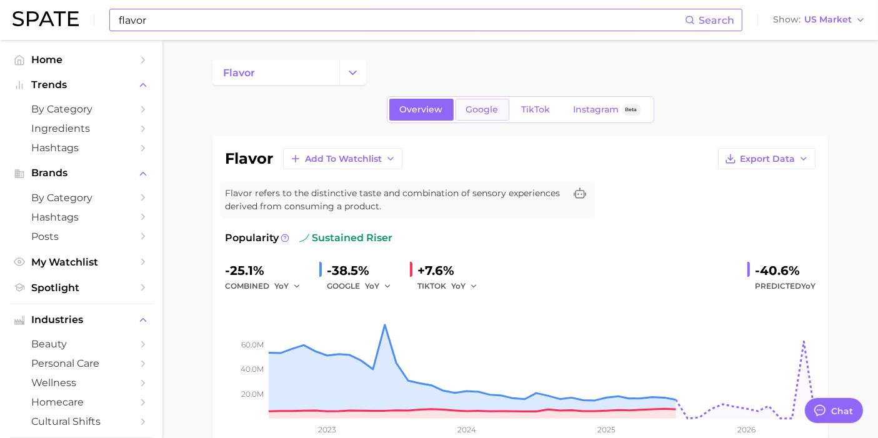
click at [498, 103] on link "Google" at bounding box center [483, 110] width 54 height 22
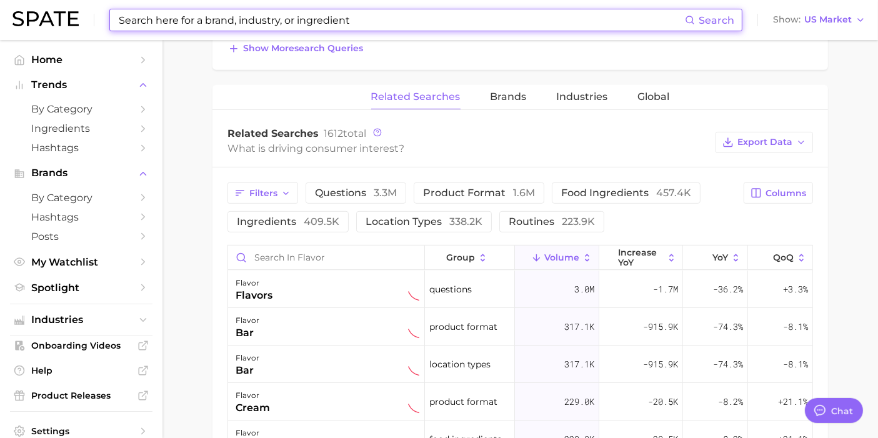
scroll to position [572, 0]
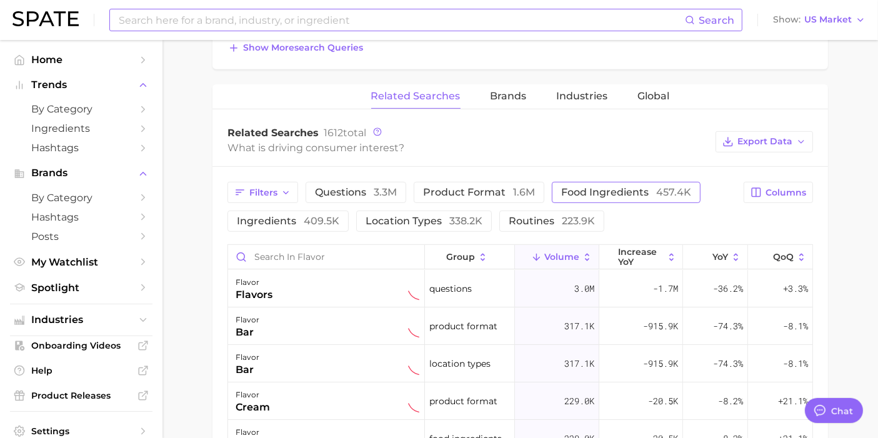
click at [573, 187] on span "food ingredients 457.4k" at bounding box center [626, 192] width 130 height 12
click at [573, 188] on span "food ingredients 457.4k" at bounding box center [626, 192] width 130 height 12
click at [522, 189] on span "1.6m" at bounding box center [524, 192] width 22 height 12
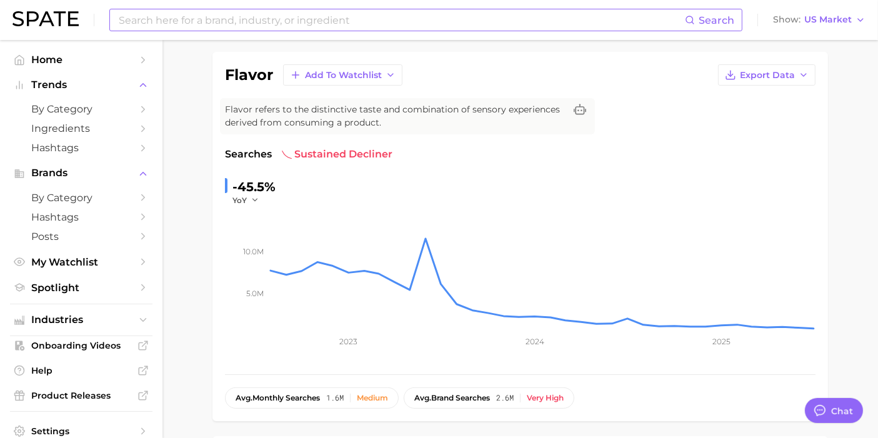
scroll to position [0, 0]
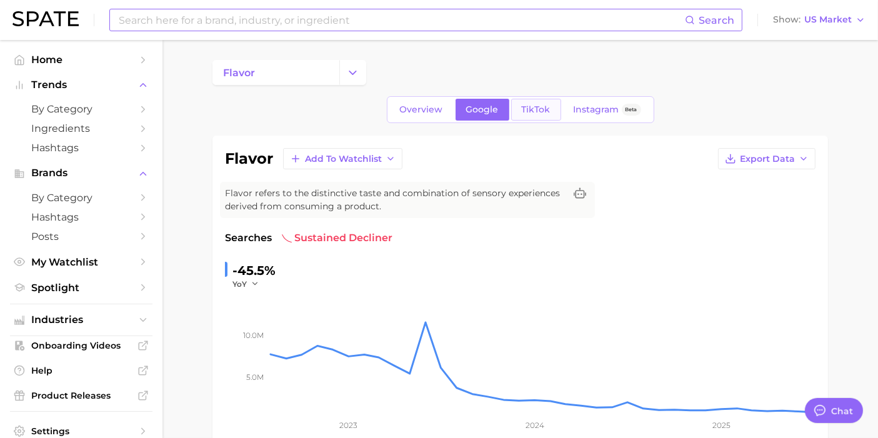
click at [523, 103] on link "TikTok" at bounding box center [536, 110] width 50 height 22
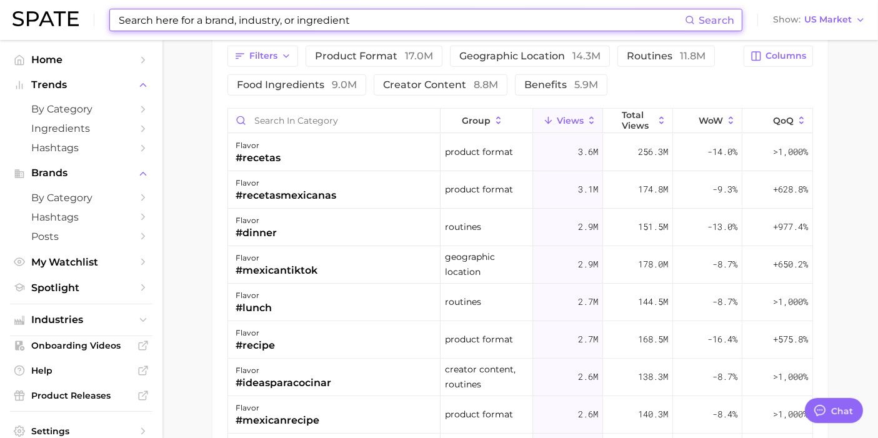
scroll to position [1064, 0]
click at [274, 89] on button "food ingredients 9.0m" at bounding box center [297, 84] width 139 height 21
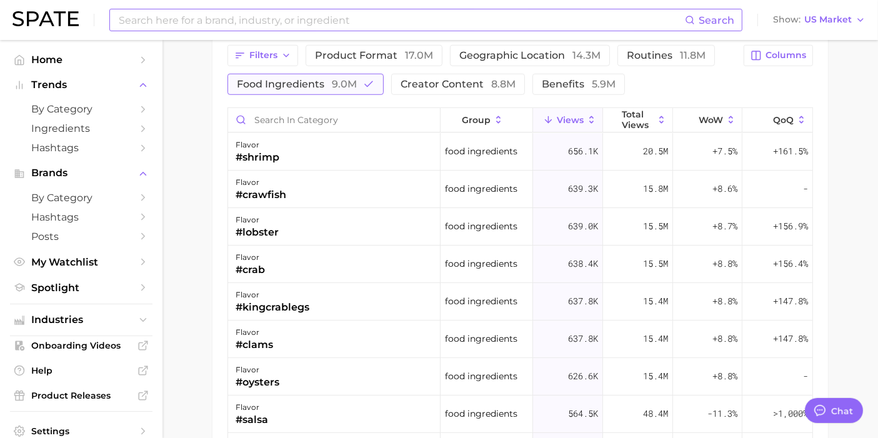
click at [274, 89] on button "food ingredients 9.0m" at bounding box center [306, 84] width 156 height 21
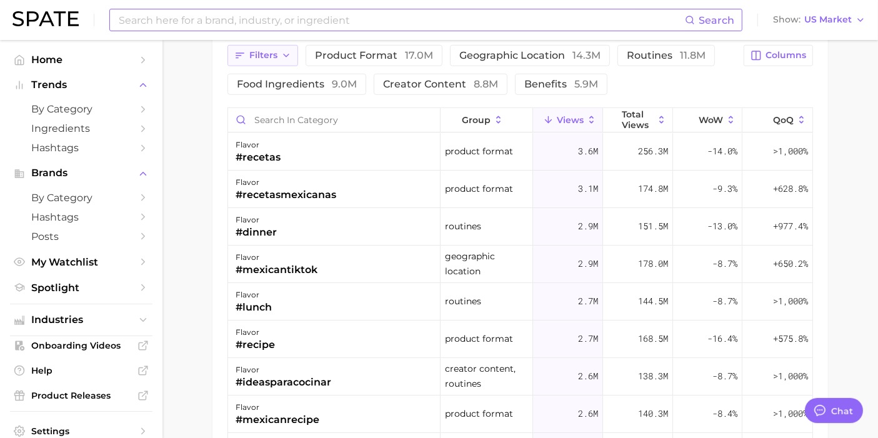
click at [274, 51] on span "Filters" at bounding box center [263, 55] width 28 height 11
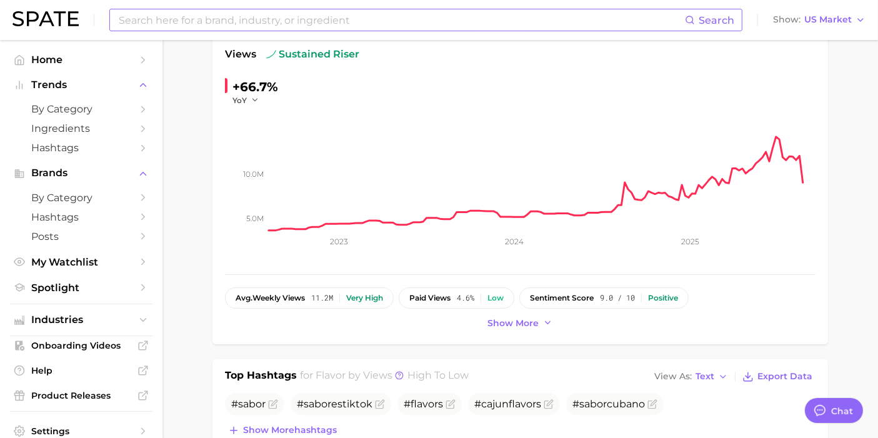
scroll to position [0, 0]
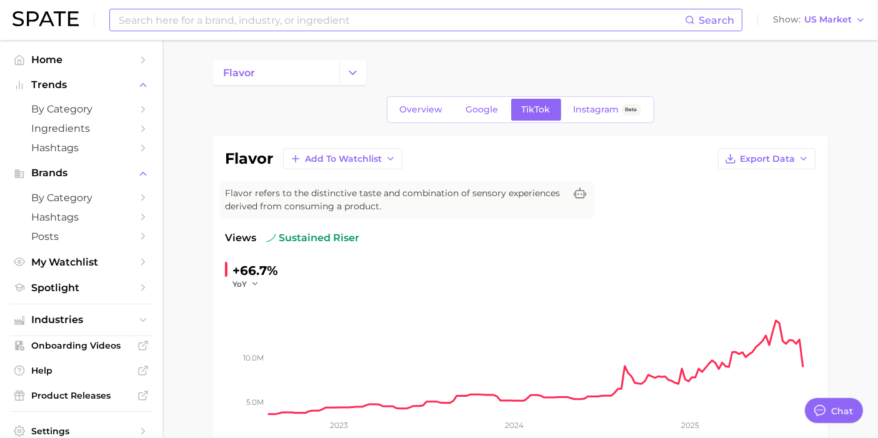
click at [408, 17] on input at bounding box center [402, 19] width 568 height 21
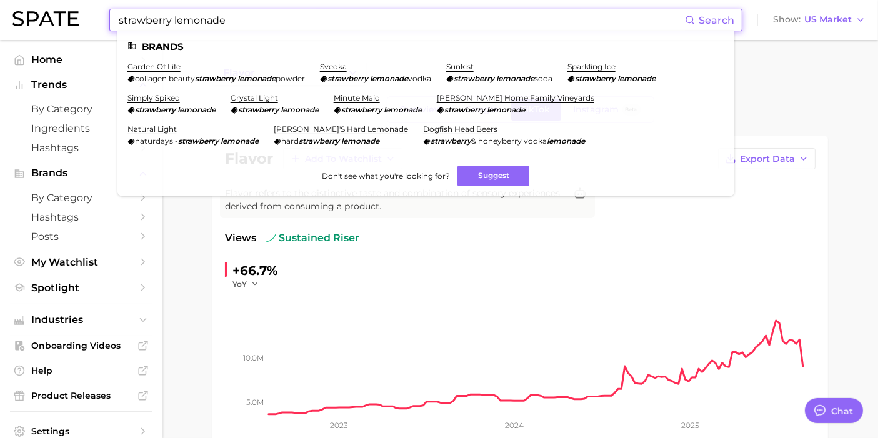
click at [182, 24] on input "strawberry lemonade" at bounding box center [402, 19] width 568 height 21
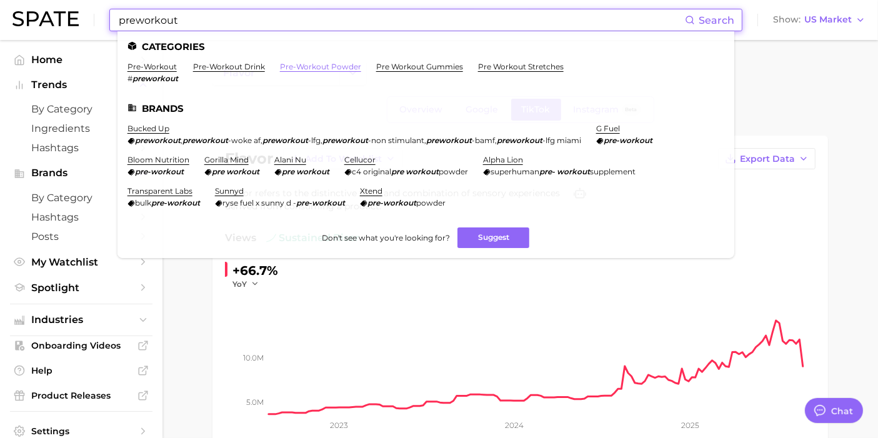
type input "preworkout"
click at [291, 67] on link "pre-workout powder" at bounding box center [320, 66] width 81 height 9
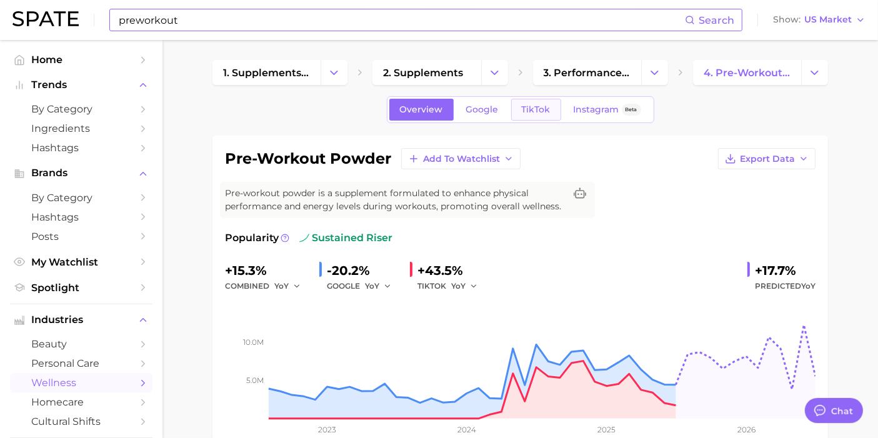
click at [531, 104] on span "TikTok" at bounding box center [536, 109] width 29 height 11
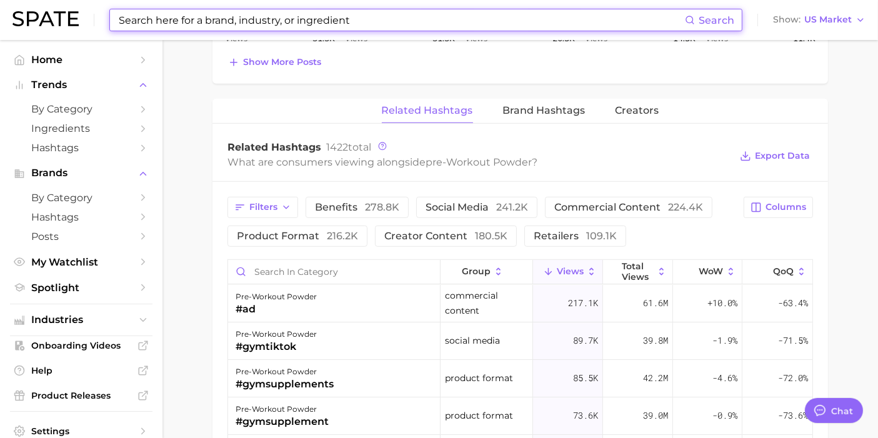
scroll to position [198, 0]
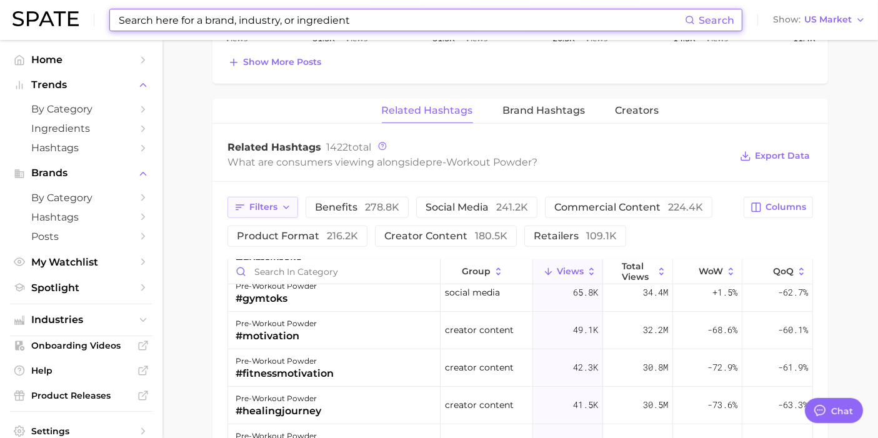
click at [291, 199] on button "Filters" at bounding box center [263, 207] width 71 height 21
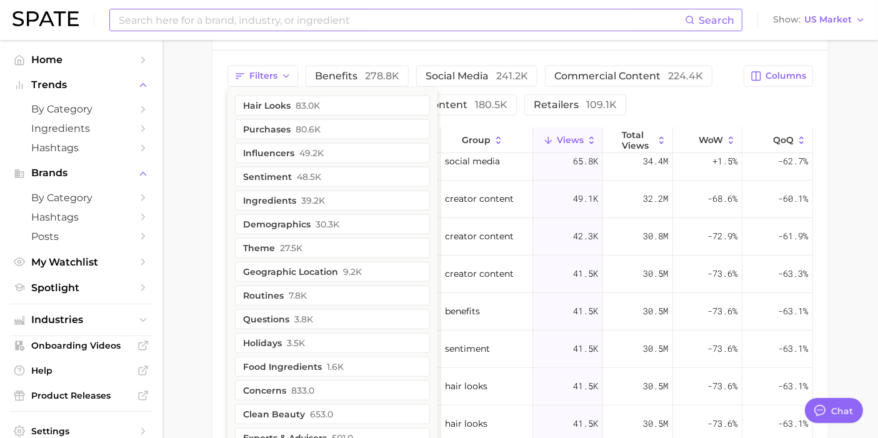
scroll to position [1026, 0]
click at [291, 199] on button "ingredients 39.2k" at bounding box center [332, 200] width 195 height 20
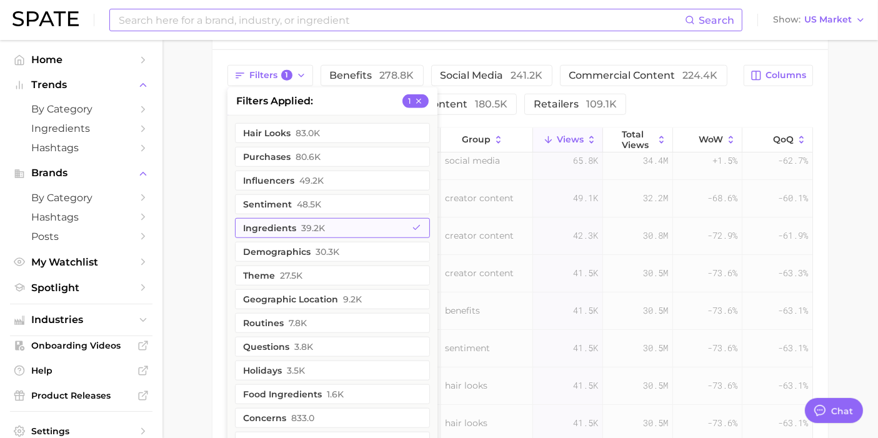
scroll to position [0, 0]
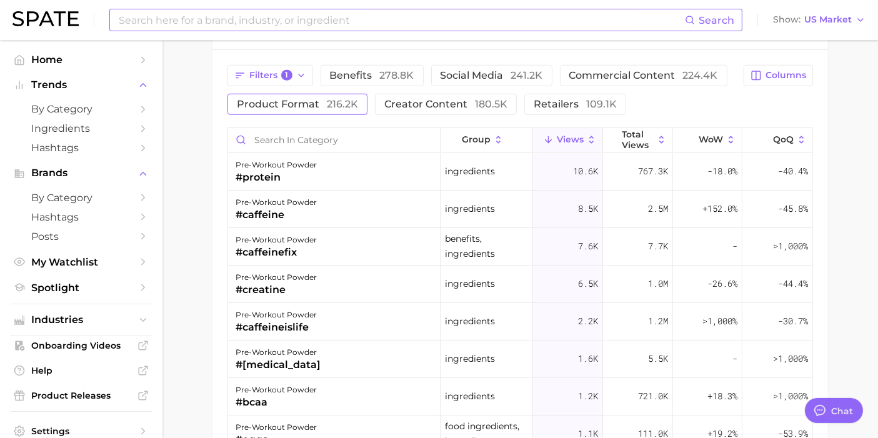
click at [269, 99] on span "product format 216.2k" at bounding box center [297, 104] width 121 height 10
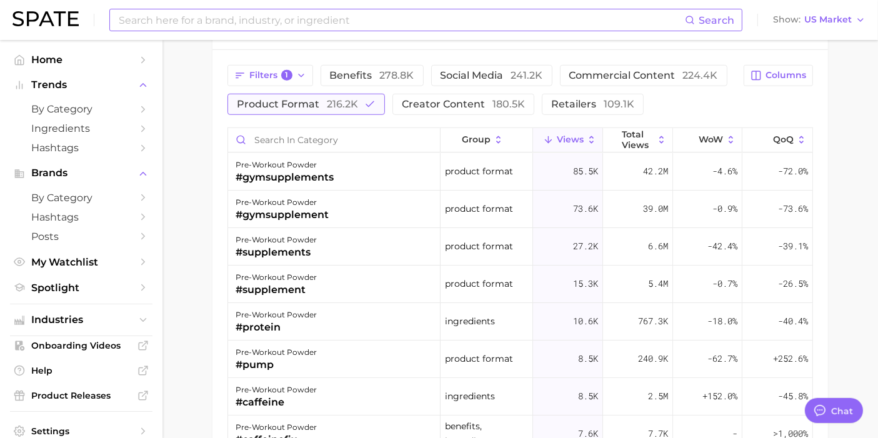
click at [278, 104] on span "product format 216.2k" at bounding box center [297, 104] width 121 height 10
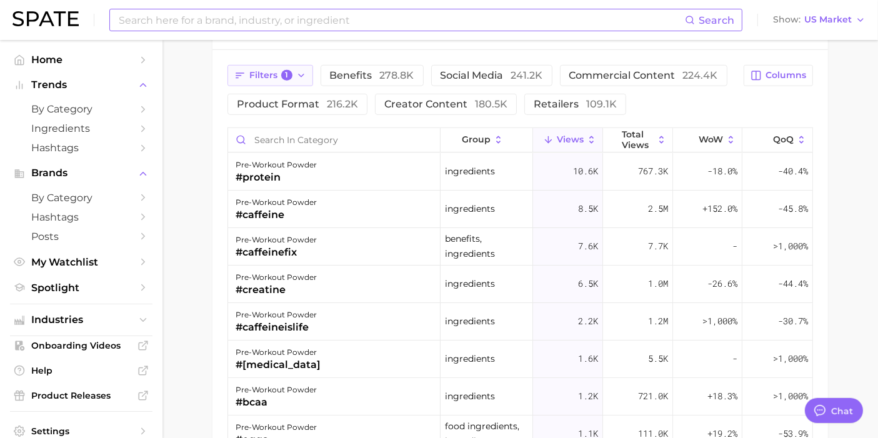
click at [273, 74] on span "Filters 1" at bounding box center [270, 75] width 43 height 11
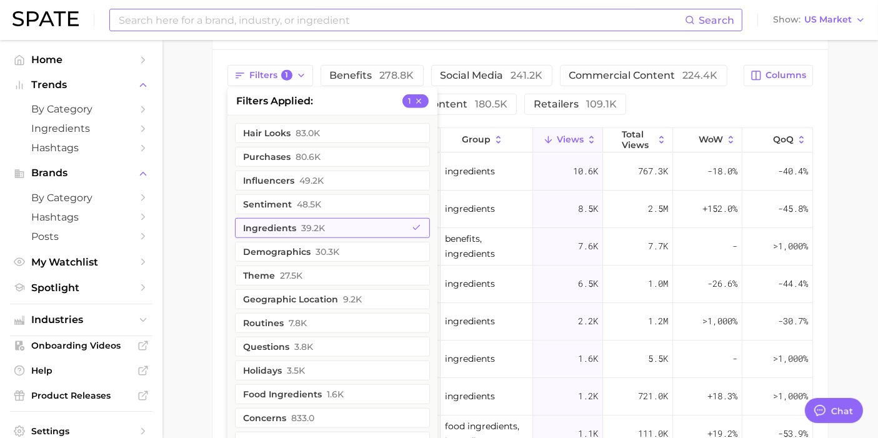
click at [284, 225] on button "ingredients 39.2k" at bounding box center [332, 228] width 195 height 20
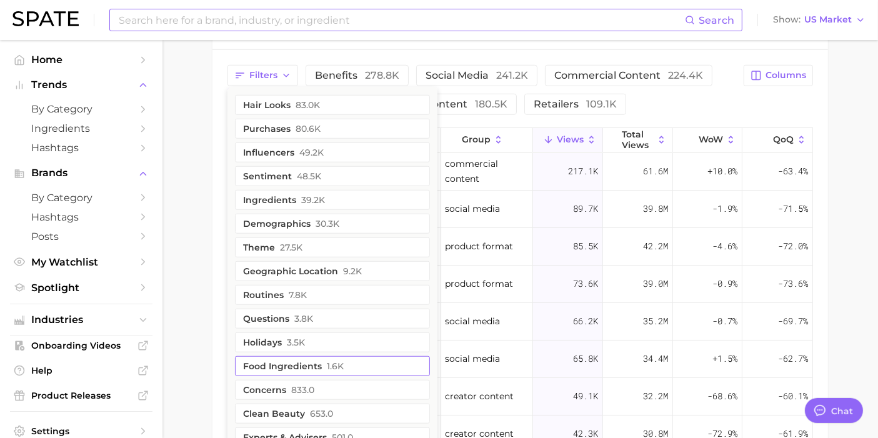
click at [268, 357] on button "food ingredients 1.6k" at bounding box center [332, 366] width 195 height 20
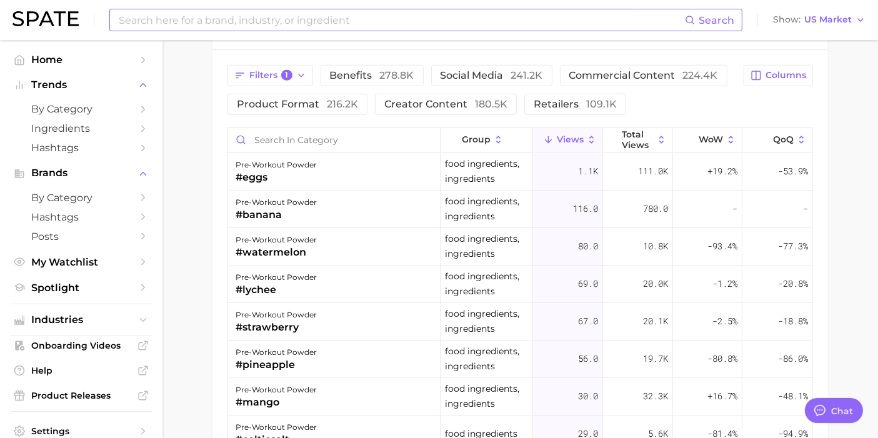
click at [203, 26] on input at bounding box center [402, 19] width 568 height 21
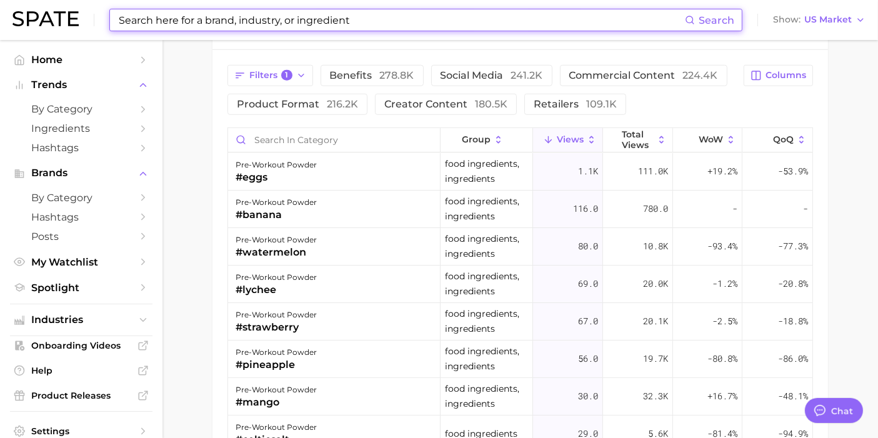
click at [204, 23] on input at bounding box center [402, 19] width 568 height 21
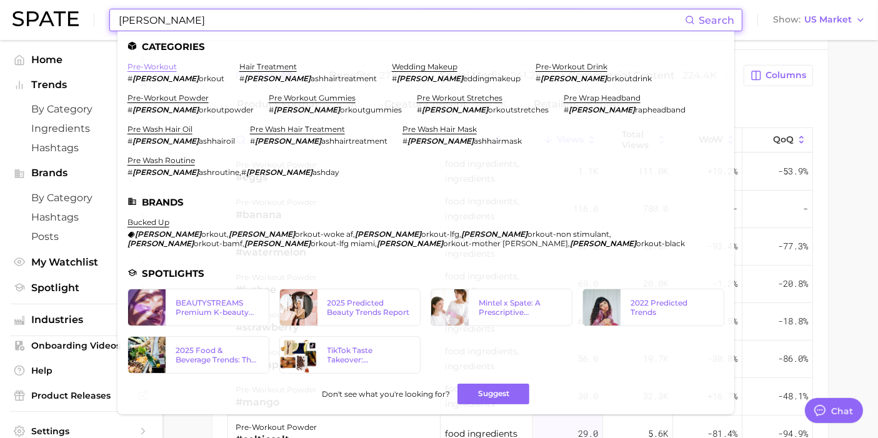
type input "prew"
click at [163, 64] on link "pre-workout" at bounding box center [152, 66] width 49 height 9
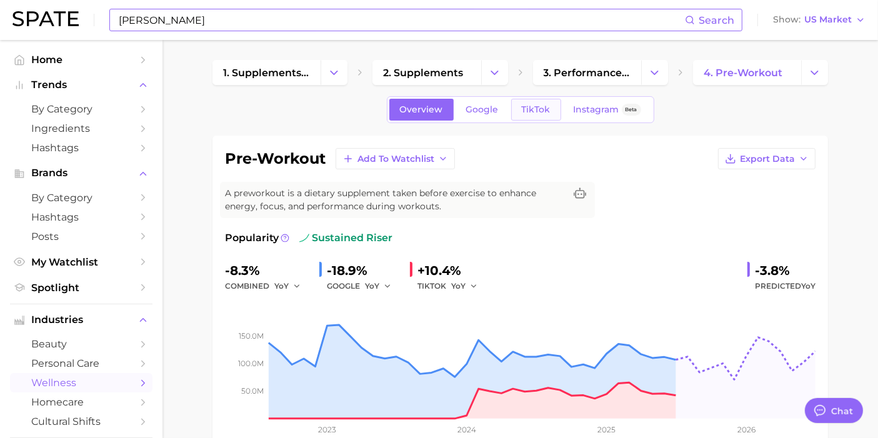
click at [541, 104] on span "TikTok" at bounding box center [536, 109] width 29 height 11
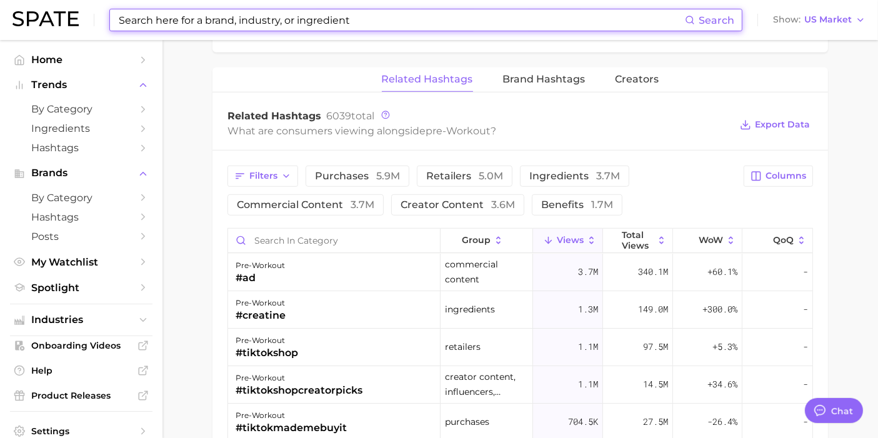
scroll to position [940, 0]
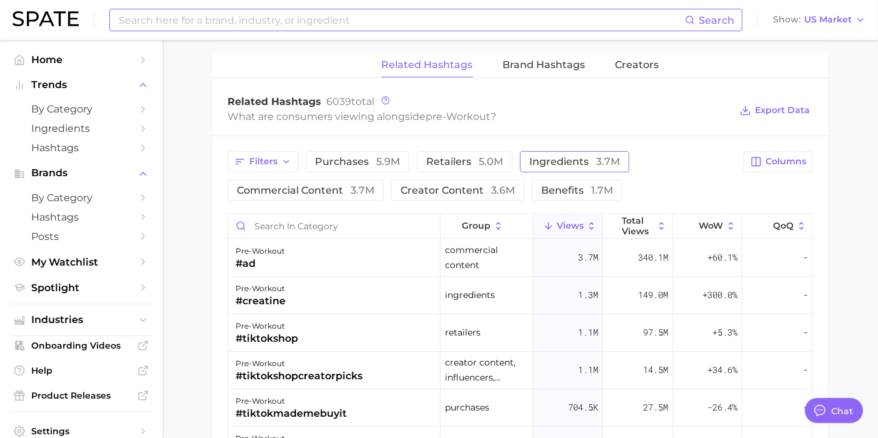
click at [591, 157] on span "ingredients 3.7m" at bounding box center [574, 162] width 91 height 10
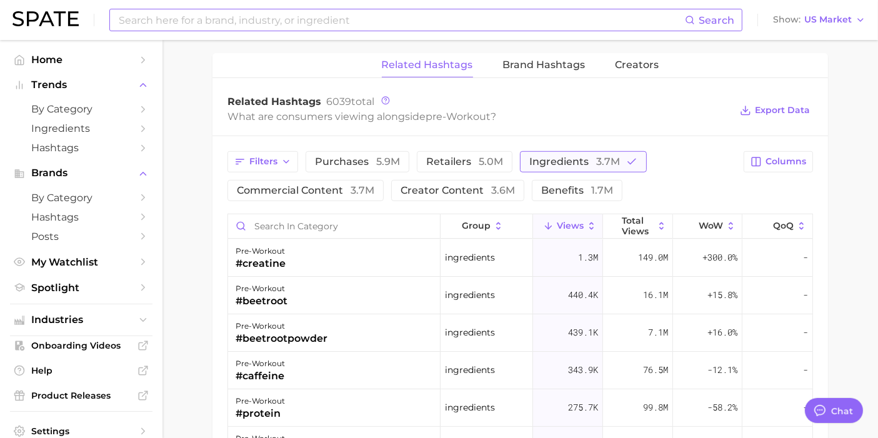
click at [591, 157] on span "ingredients 3.7m" at bounding box center [574, 162] width 91 height 10
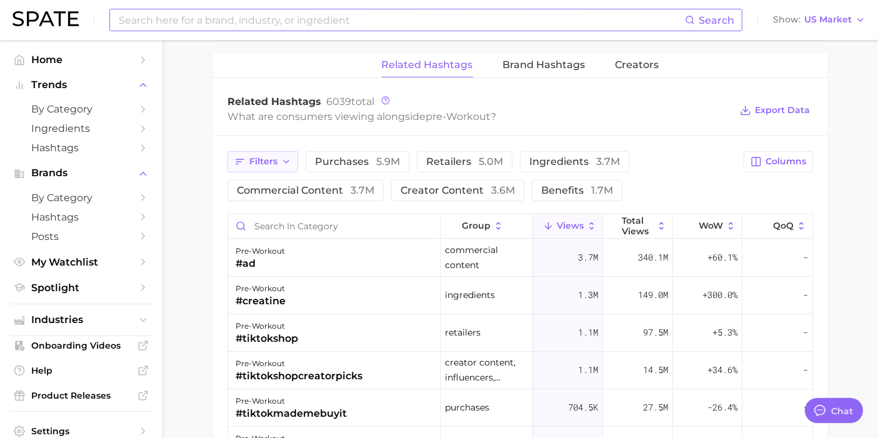
click at [280, 166] on button "Filters" at bounding box center [263, 161] width 71 height 21
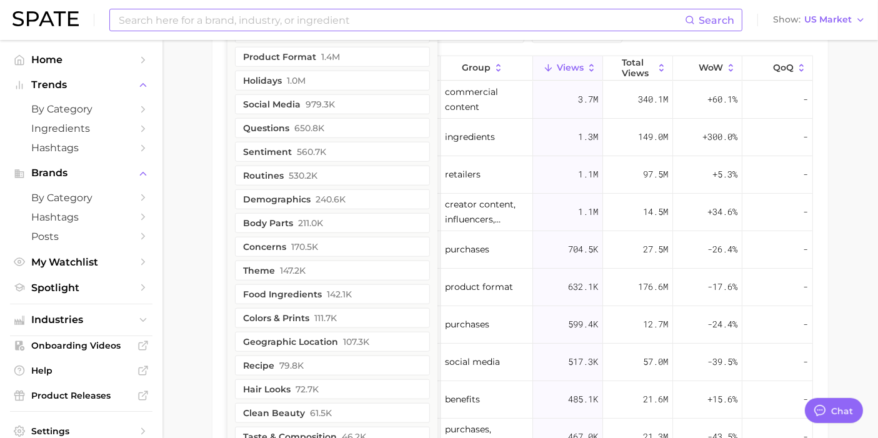
scroll to position [1099, 0]
click at [271, 283] on button "food ingredients 142.1k" at bounding box center [332, 293] width 195 height 20
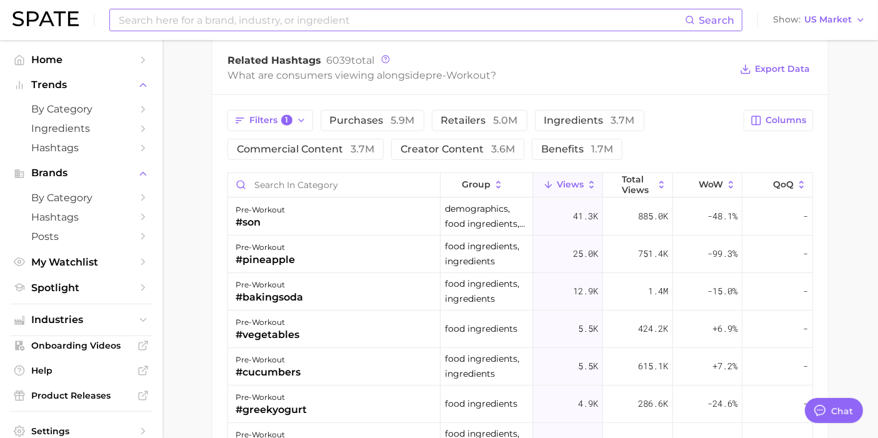
scroll to position [980, 0]
click at [343, 17] on input at bounding box center [402, 19] width 568 height 21
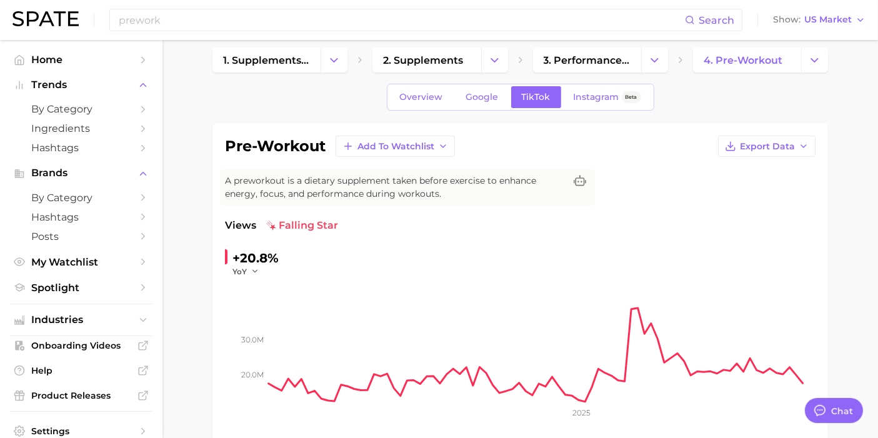
scroll to position [12, 0]
click at [481, 101] on span "Google" at bounding box center [482, 98] width 33 height 11
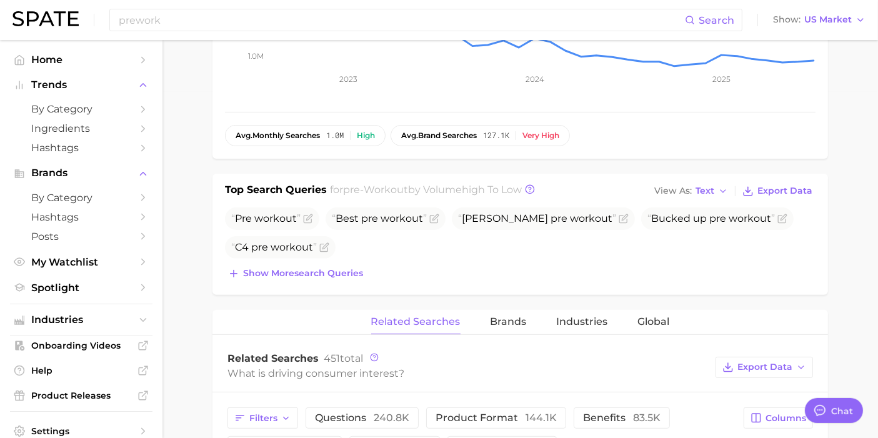
scroll to position [634, 0]
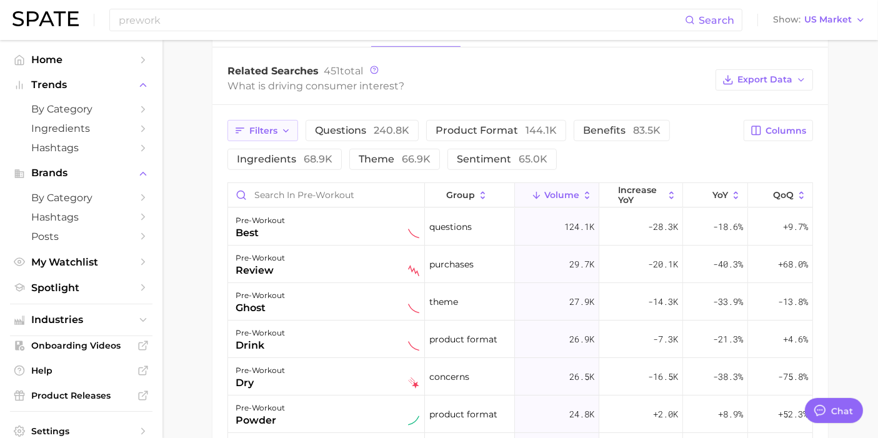
click at [276, 135] on button "Filters" at bounding box center [263, 130] width 71 height 21
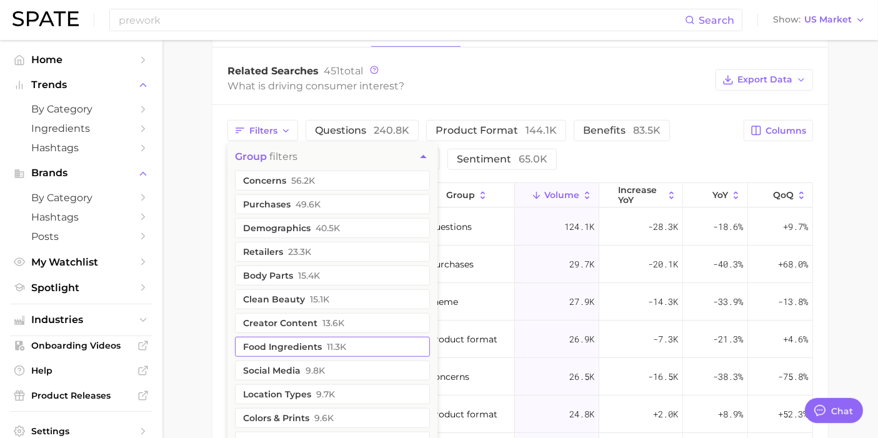
click at [258, 354] on button "food ingredients 11.3k" at bounding box center [332, 347] width 195 height 20
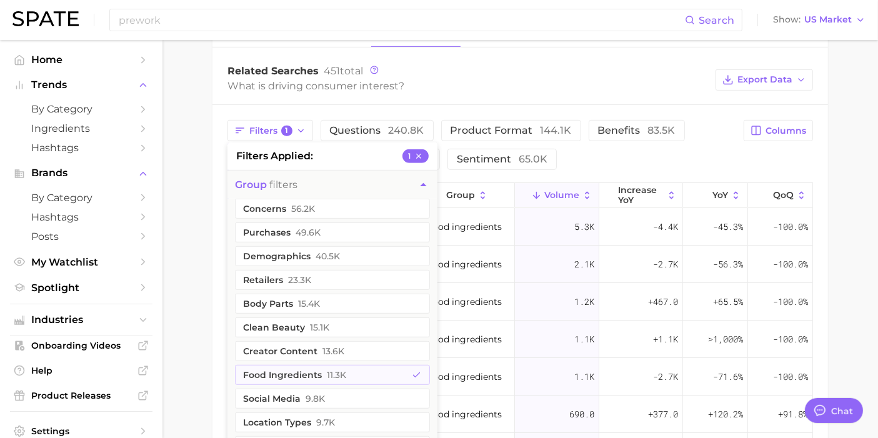
click at [189, 353] on main "1. supplements & ingestibles 2. supplements 3. performance enhancement 4. pre-w…" at bounding box center [521, 52] width 716 height 1292
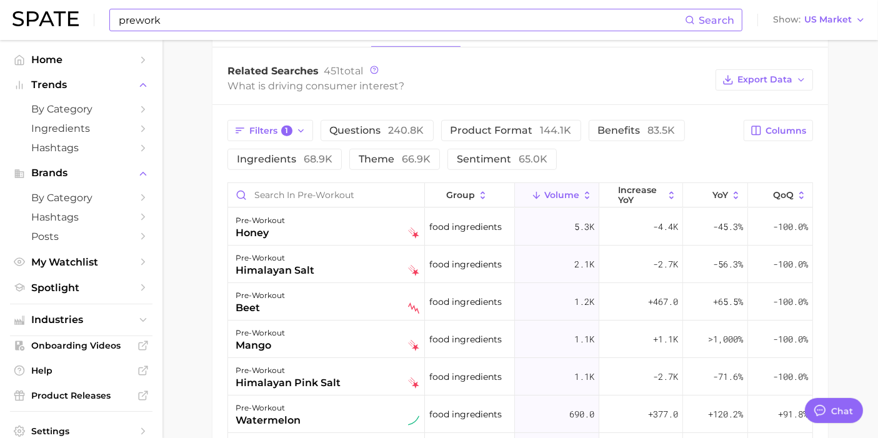
click at [231, 24] on input "prework" at bounding box center [402, 19] width 568 height 21
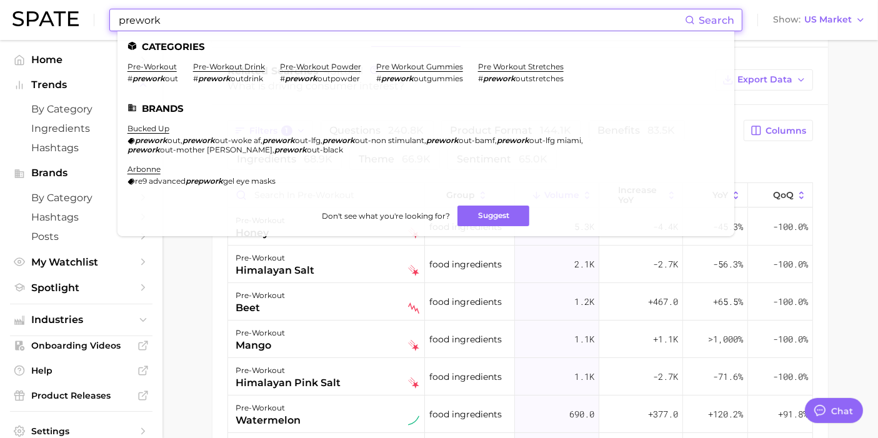
click at [231, 24] on input "prework" at bounding box center [402, 19] width 568 height 21
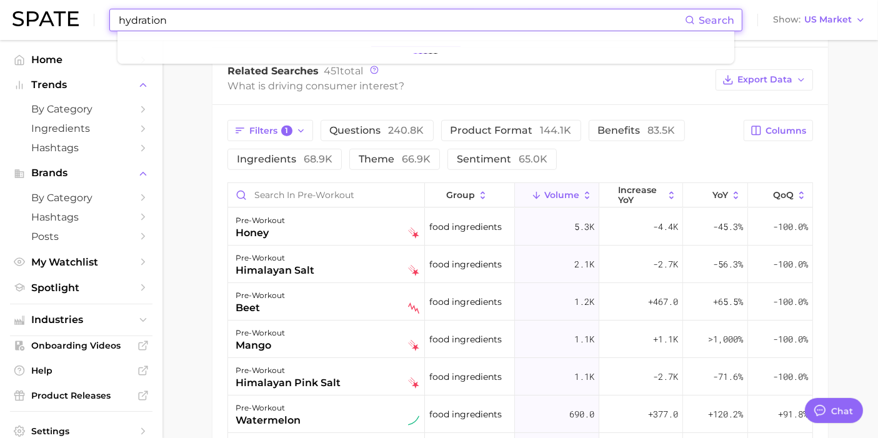
type input "hydration"
click at [349, 25] on input "hydration" at bounding box center [402, 19] width 568 height 21
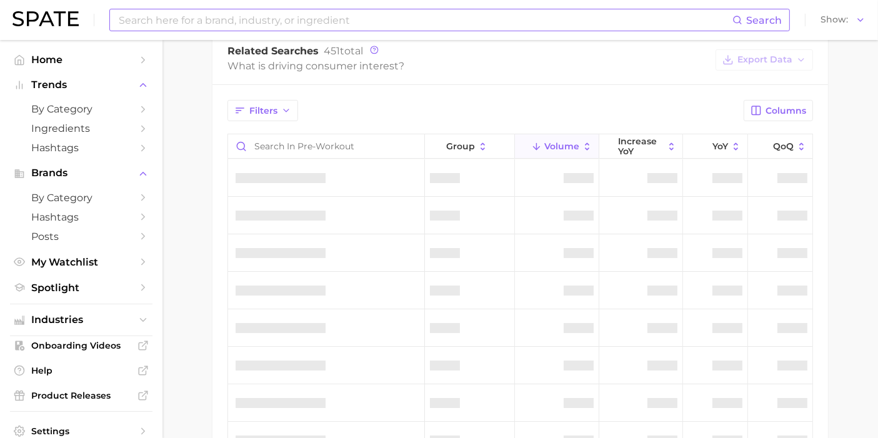
click at [242, 14] on input at bounding box center [425, 19] width 615 height 21
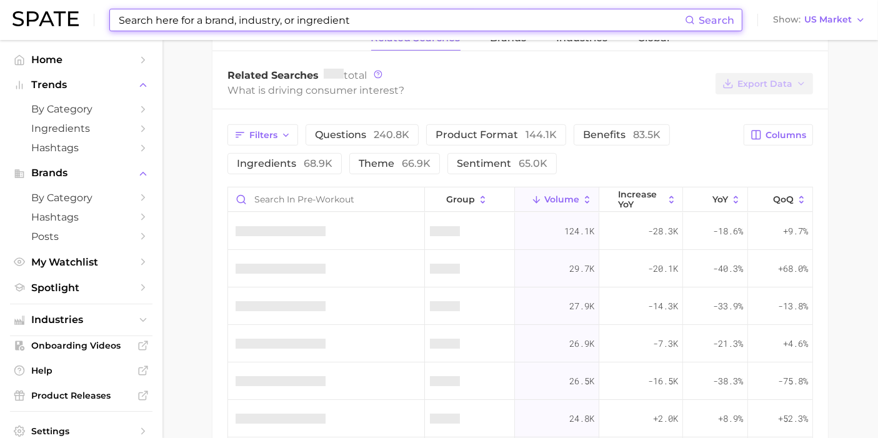
scroll to position [639, 0]
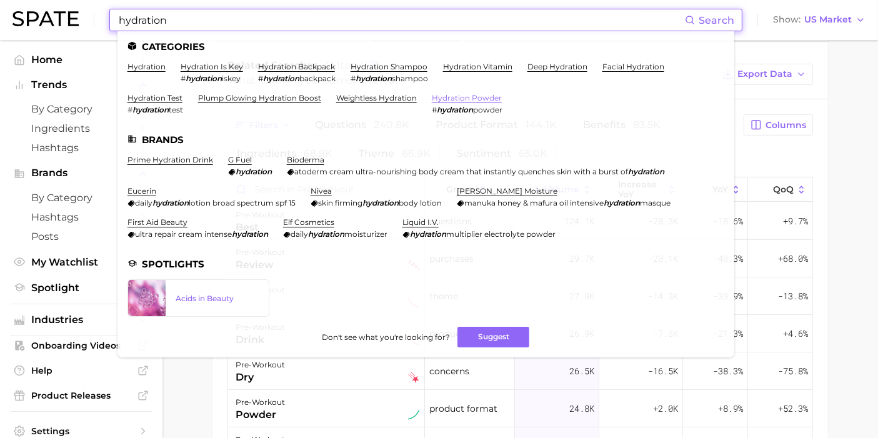
type input "hydration"
click at [466, 98] on link "hydration powder" at bounding box center [467, 97] width 70 height 9
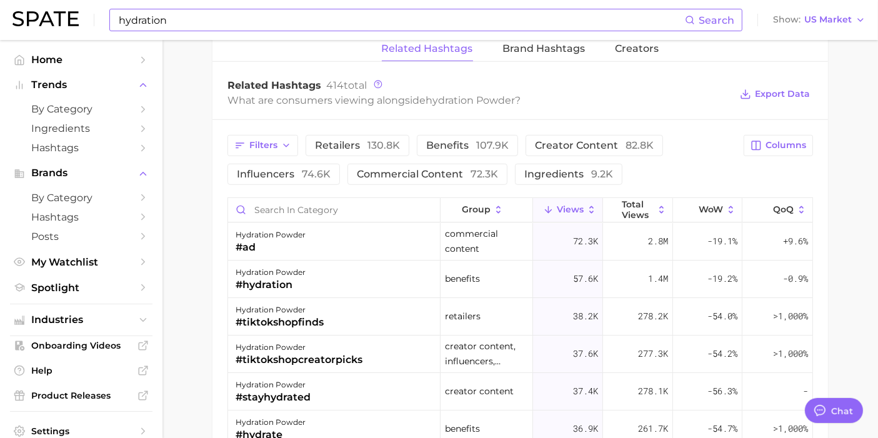
scroll to position [966, 0]
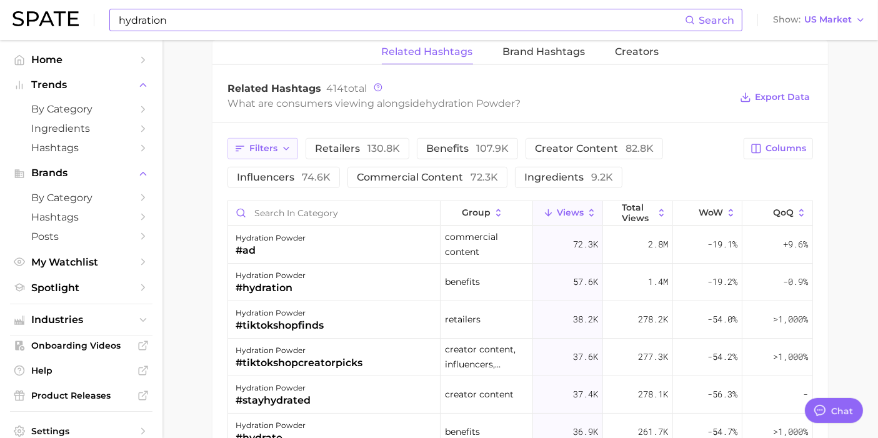
click at [271, 154] on button "Filters" at bounding box center [263, 148] width 71 height 21
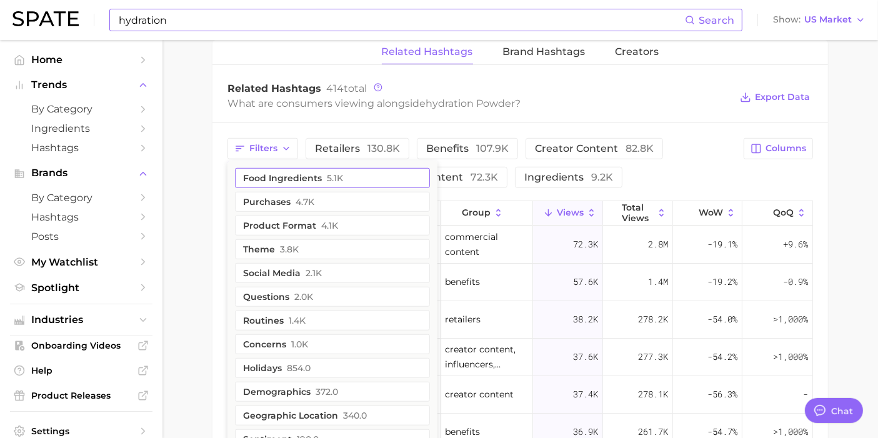
click at [273, 176] on button "food ingredients 5.1k" at bounding box center [332, 178] width 195 height 20
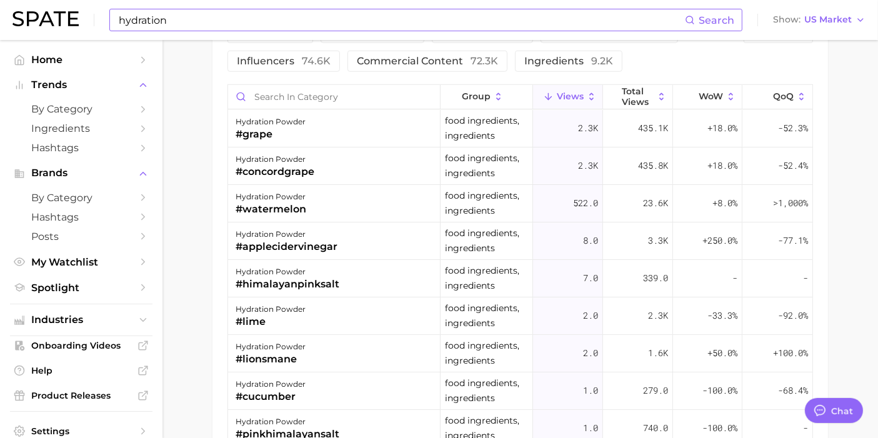
scroll to position [1083, 0]
